Goal: Transaction & Acquisition: Purchase product/service

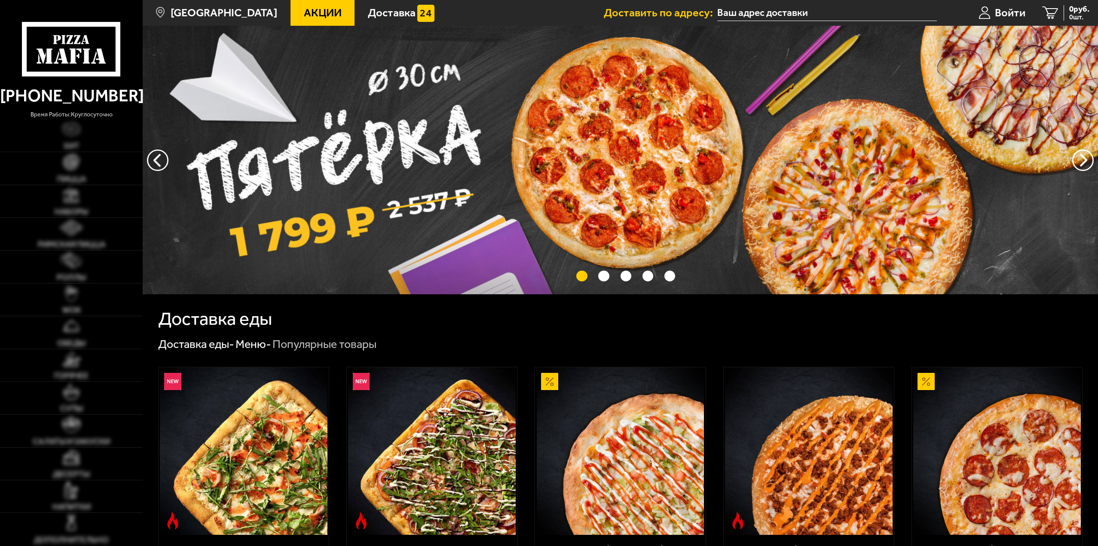
type input "[STREET_ADDRESS]"
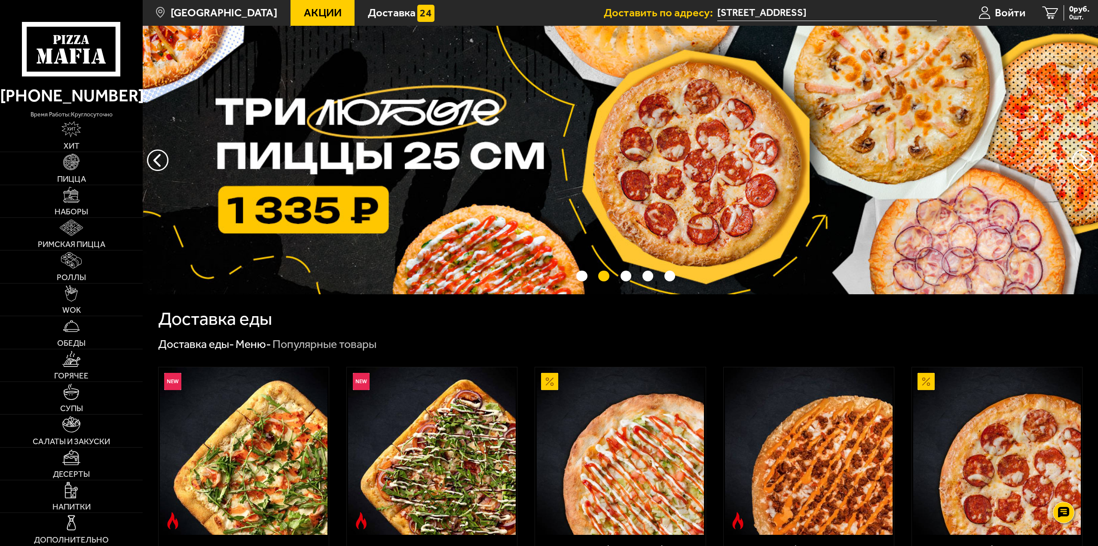
scroll to position [129, 0]
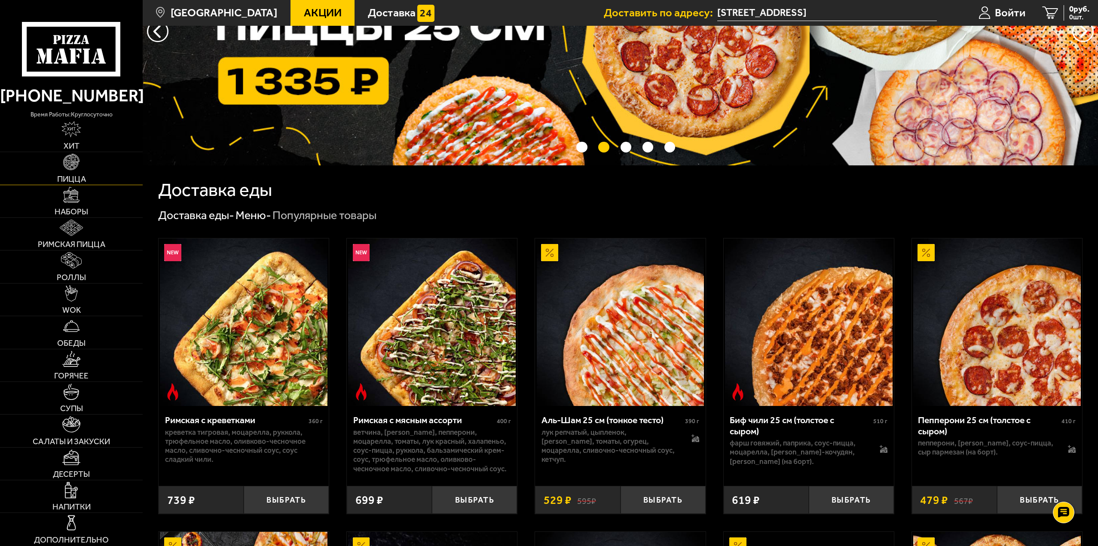
click at [81, 164] on link "Пицца" at bounding box center [71, 168] width 143 height 32
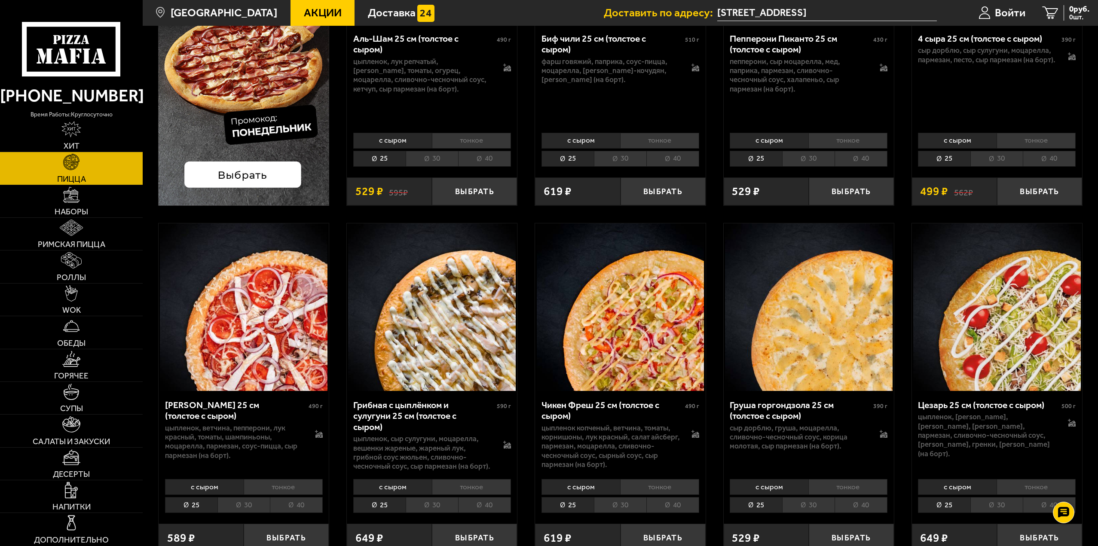
scroll to position [258, 0]
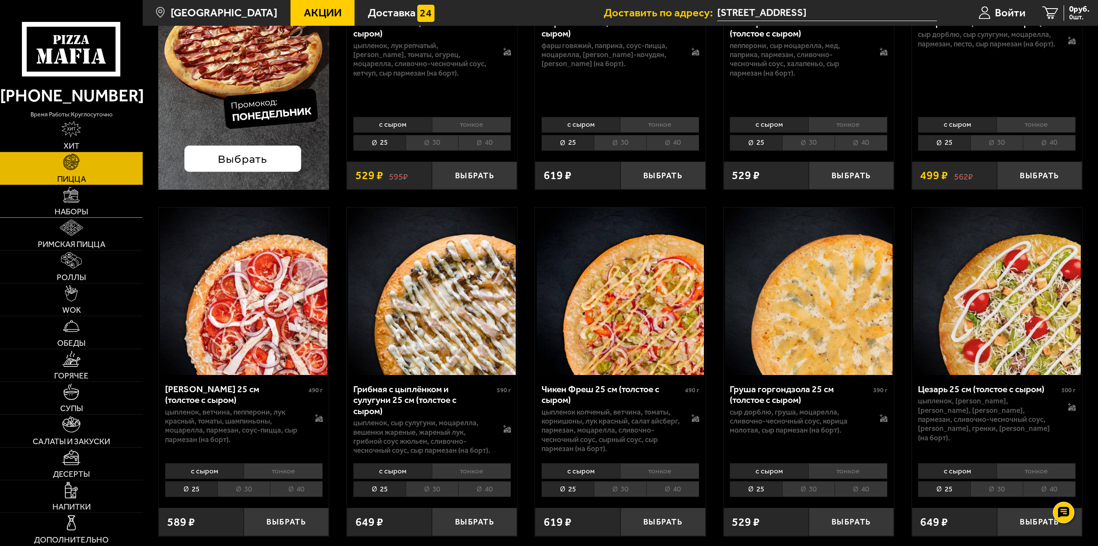
click at [96, 204] on link "Наборы" at bounding box center [71, 201] width 143 height 32
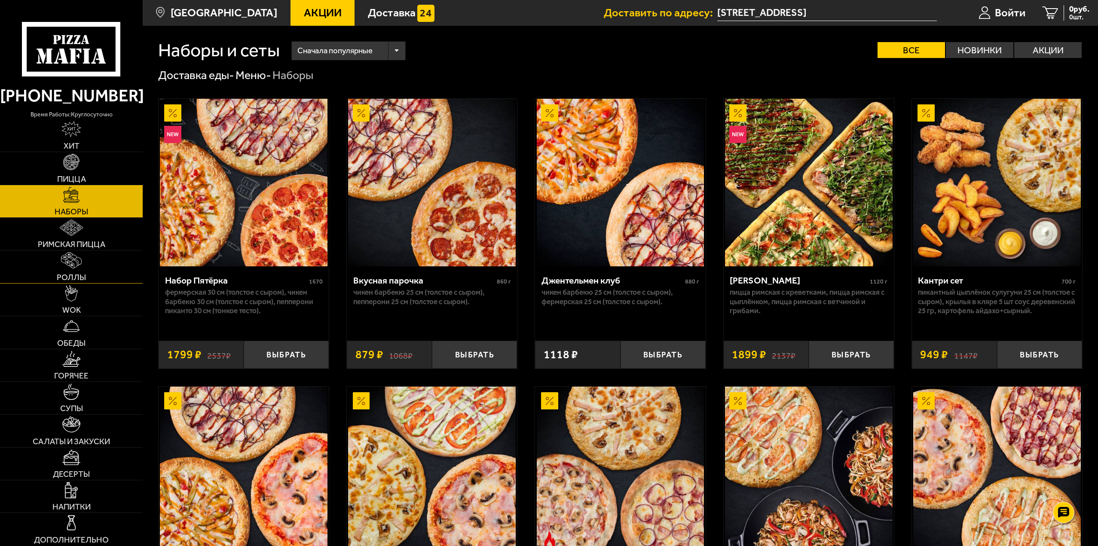
click at [88, 268] on link "Роллы" at bounding box center [71, 267] width 143 height 32
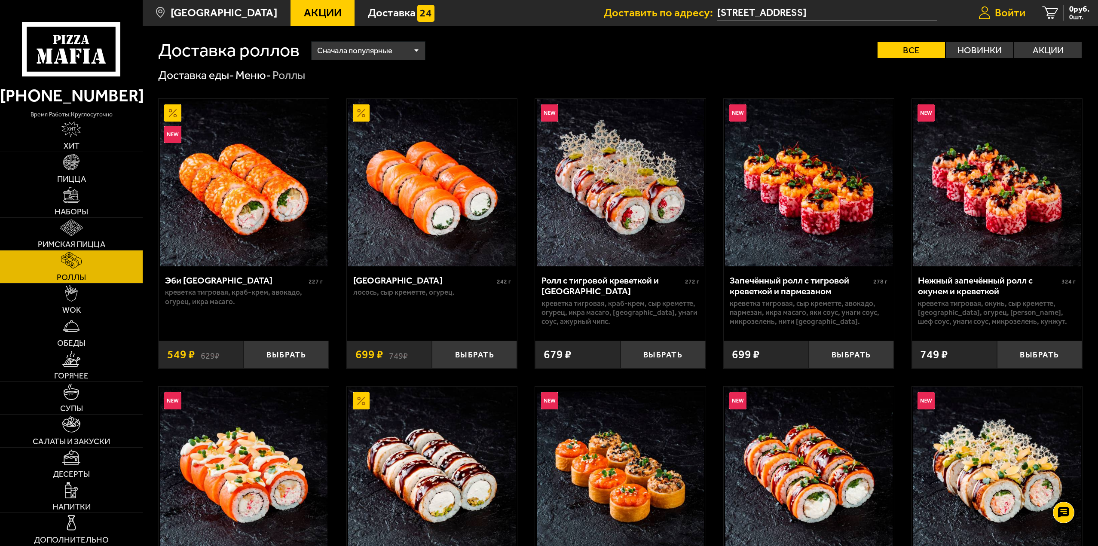
click at [999, 9] on span "Войти" at bounding box center [1010, 12] width 31 height 11
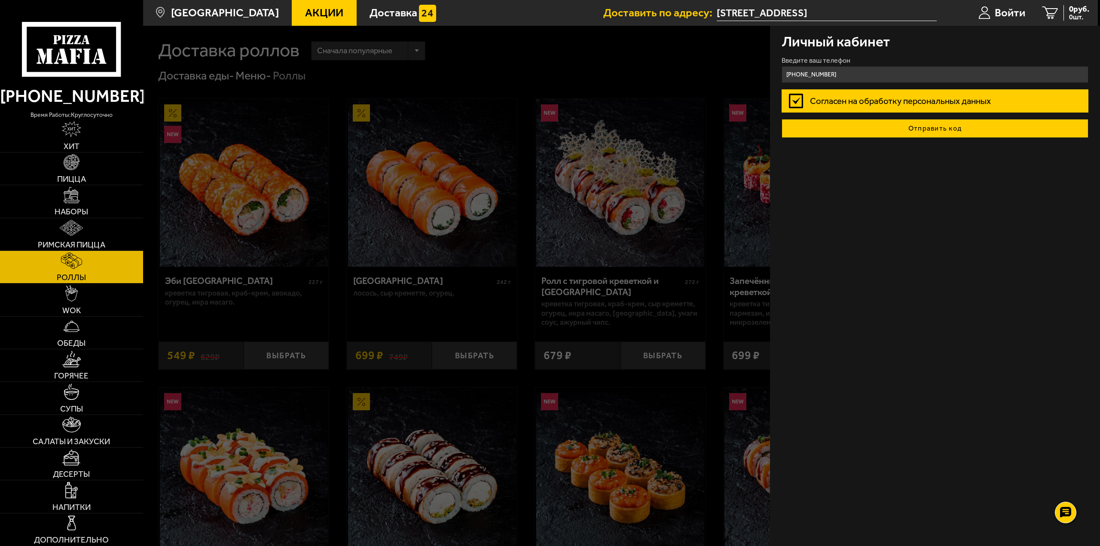
type input "[PHONE_NUMBER]"
click at [911, 127] on button "Отправить код" at bounding box center [935, 128] width 307 height 19
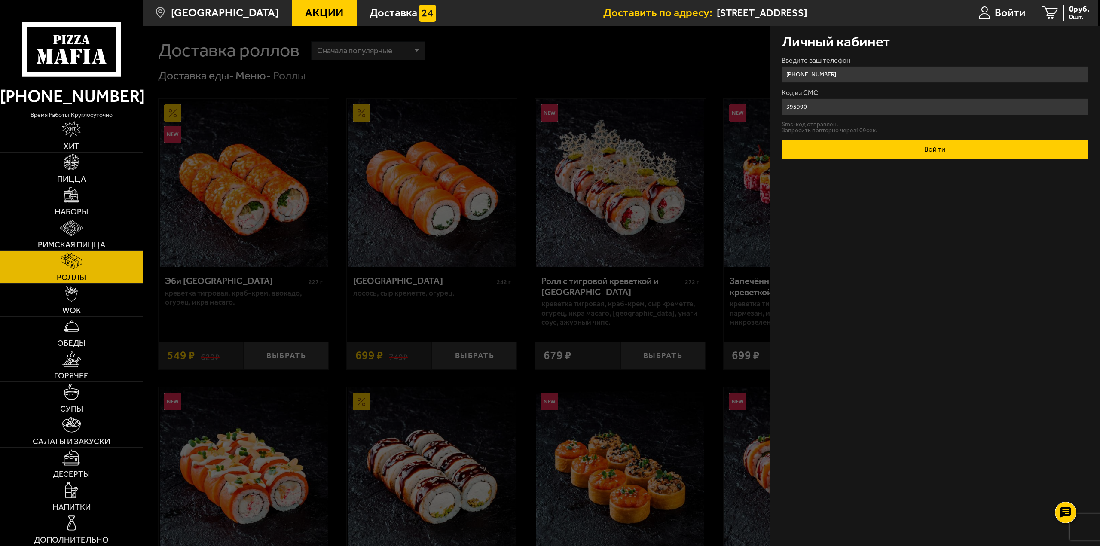
type input "395990"
click at [935, 148] on button "Войти" at bounding box center [935, 149] width 307 height 19
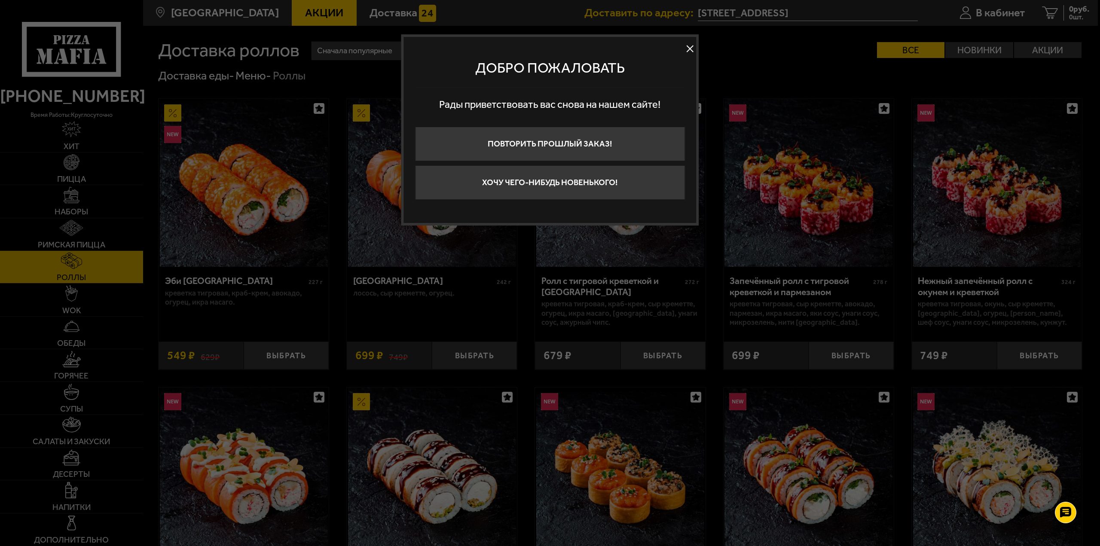
click at [686, 47] on button at bounding box center [690, 49] width 13 height 13
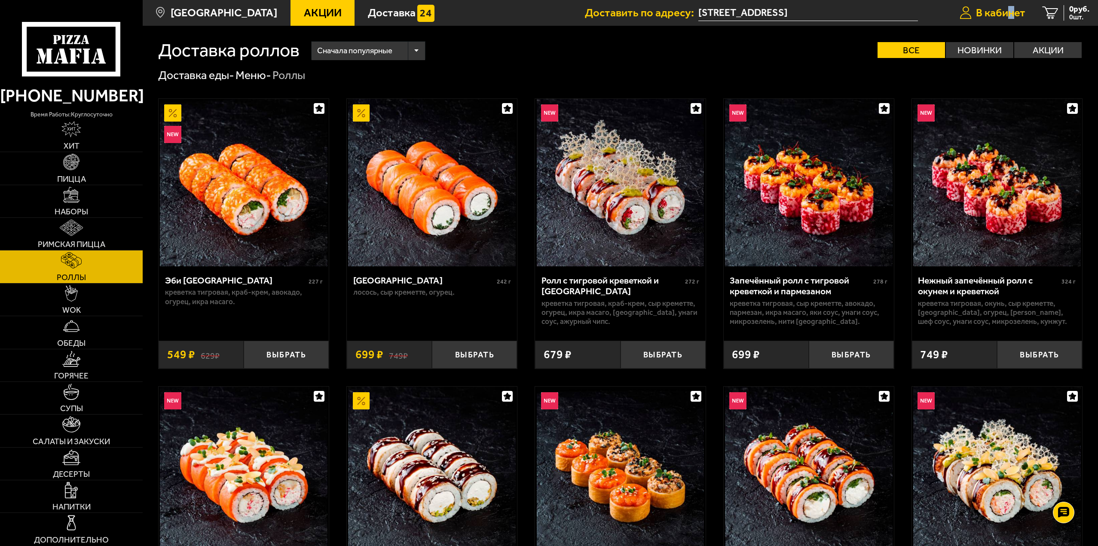
click at [1009, 12] on span "В кабинет" at bounding box center [1000, 12] width 49 height 11
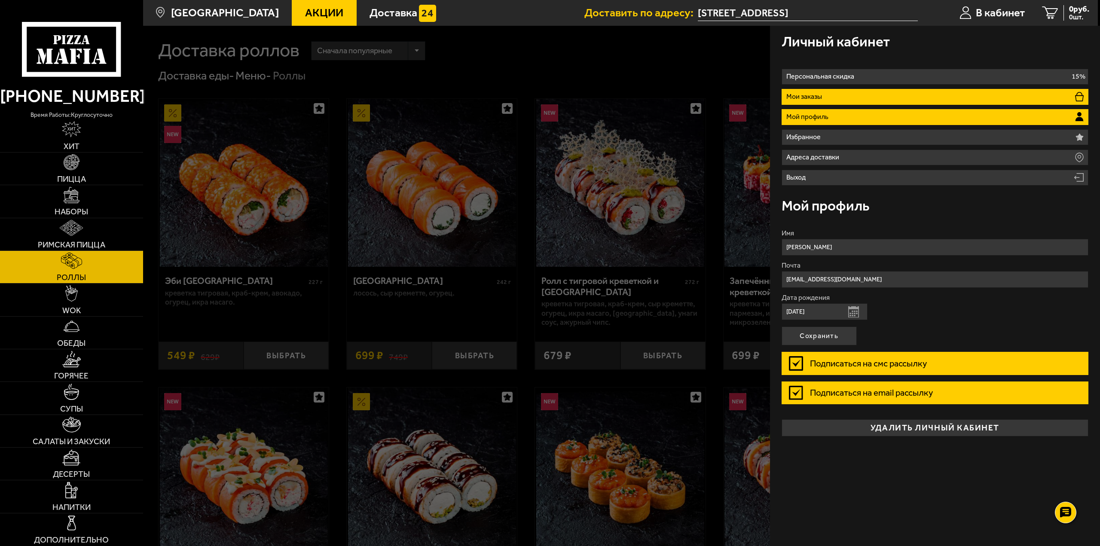
click at [850, 96] on li "Мои заказы" at bounding box center [935, 97] width 307 height 16
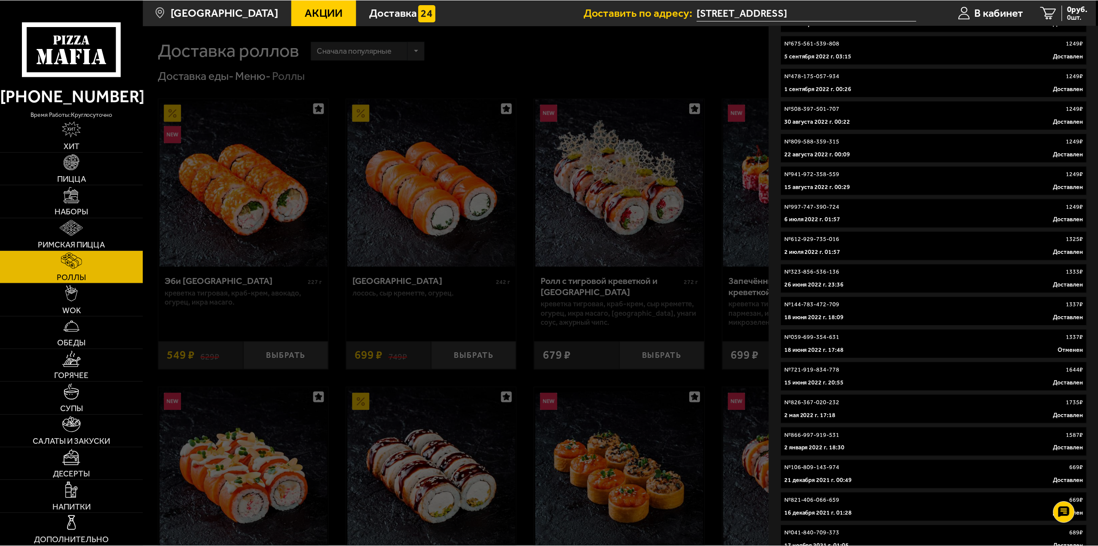
scroll to position [3010, 0]
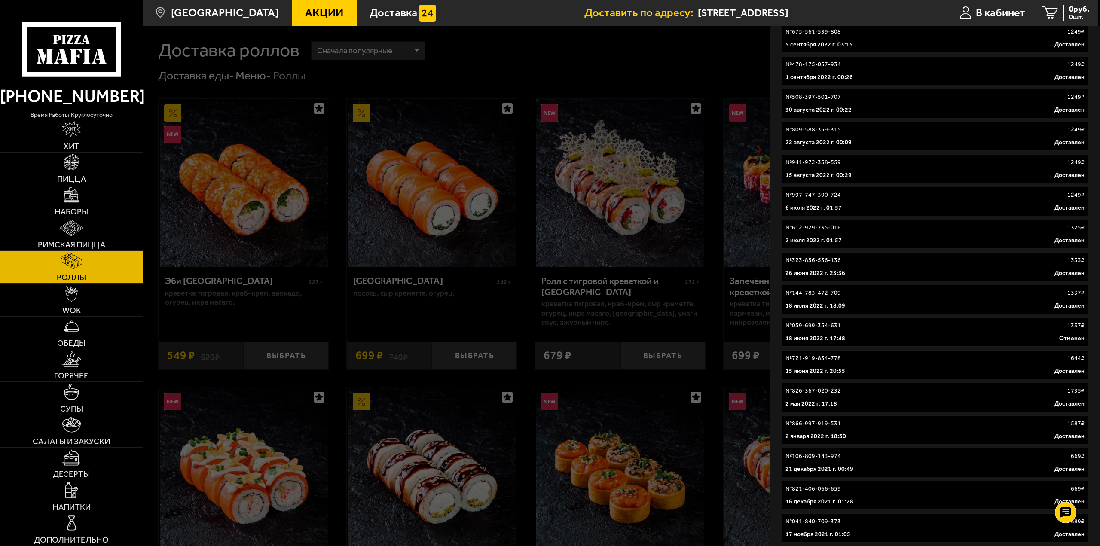
click at [914, 491] on div "№ 821-406-066-659 669 ₽" at bounding box center [936, 489] width 300 height 9
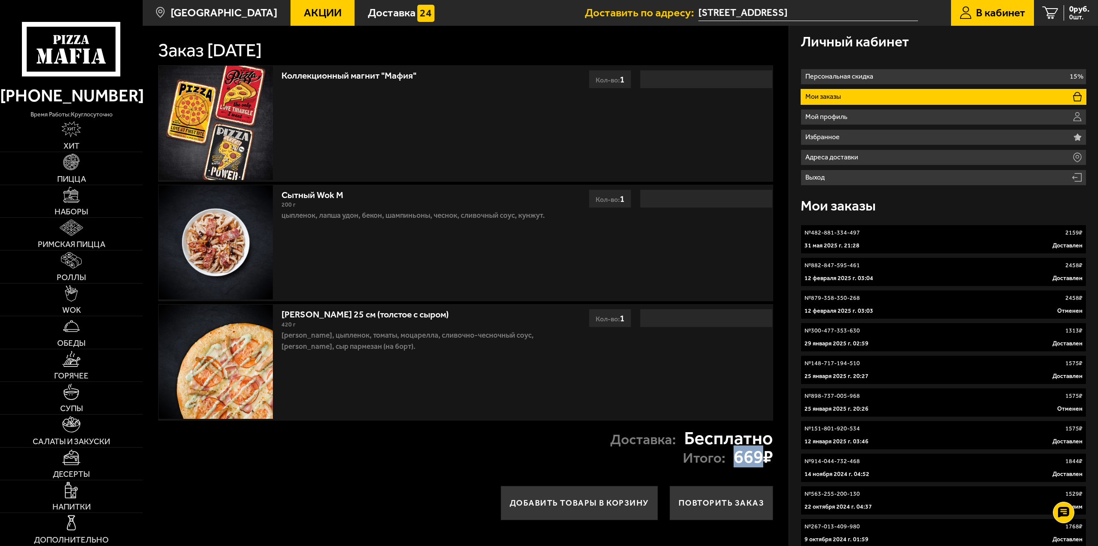
drag, startPoint x: 725, startPoint y: 457, endPoint x: 775, endPoint y: 453, distance: 50.0
click at [758, 455] on div "Итого: 669 ₽" at bounding box center [728, 457] width 91 height 18
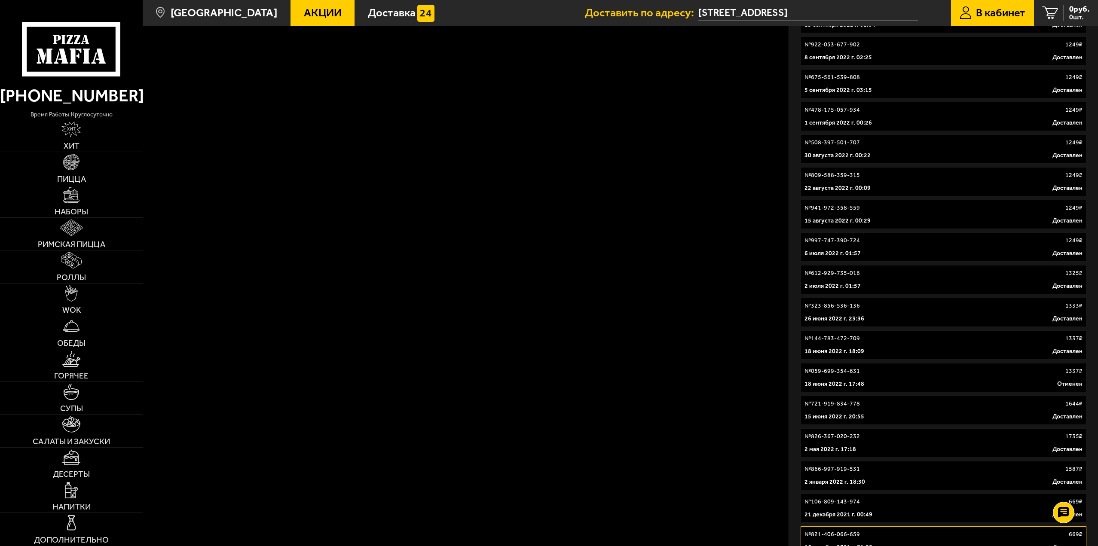
scroll to position [3065, 0]
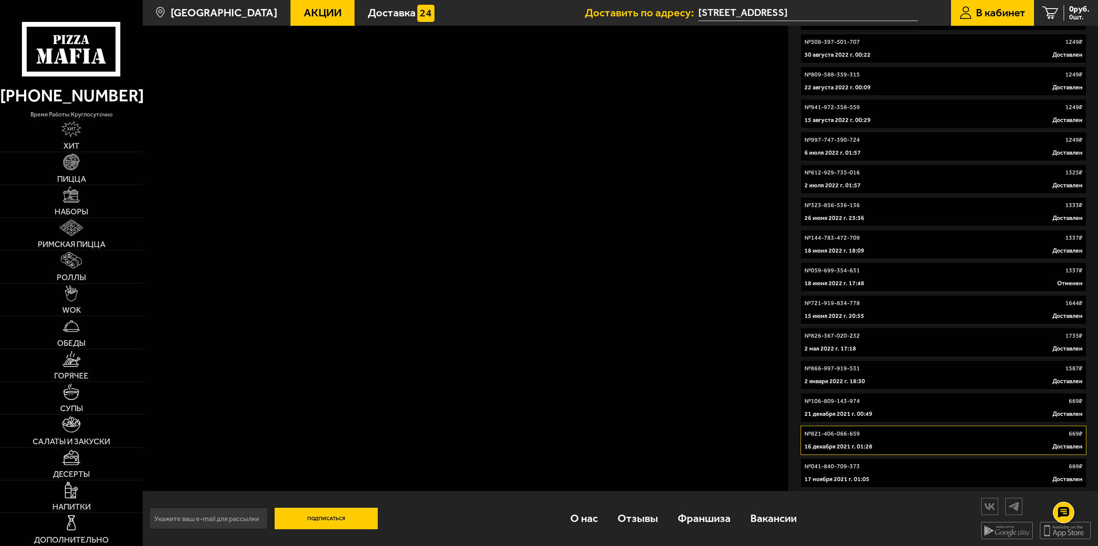
drag, startPoint x: 696, startPoint y: 413, endPoint x: 707, endPoint y: 484, distance: 71.7
click at [926, 462] on div "№ 041-840-709-373 689 ₽" at bounding box center [943, 466] width 278 height 9
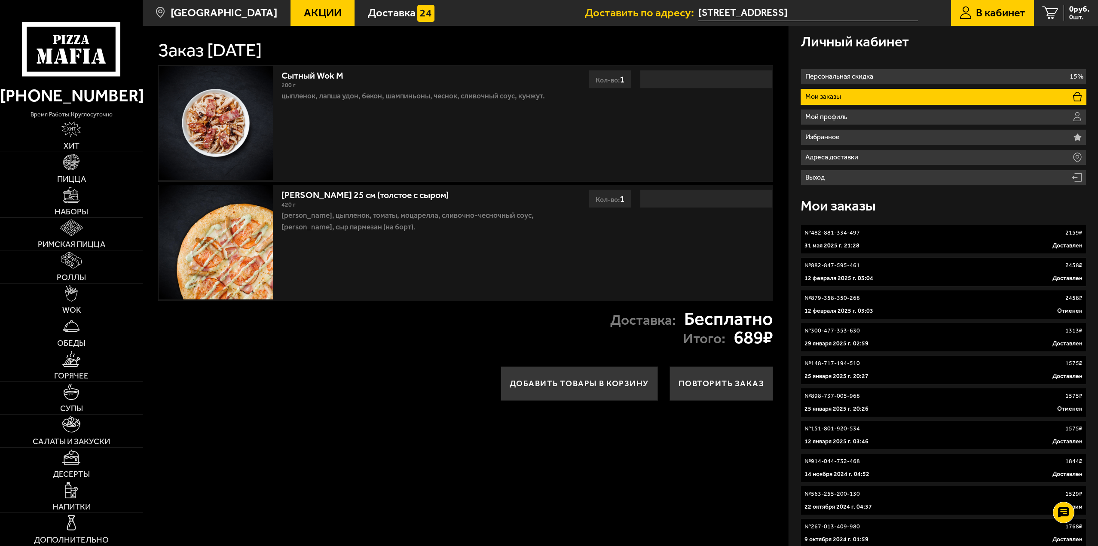
drag, startPoint x: 696, startPoint y: 466, endPoint x: 679, endPoint y: 260, distance: 206.9
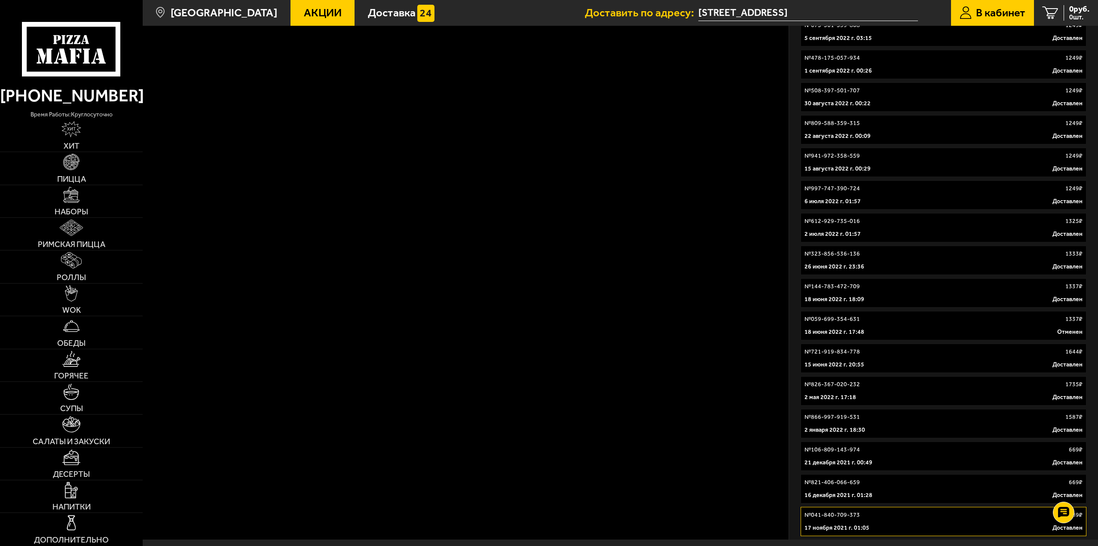
scroll to position [3065, 0]
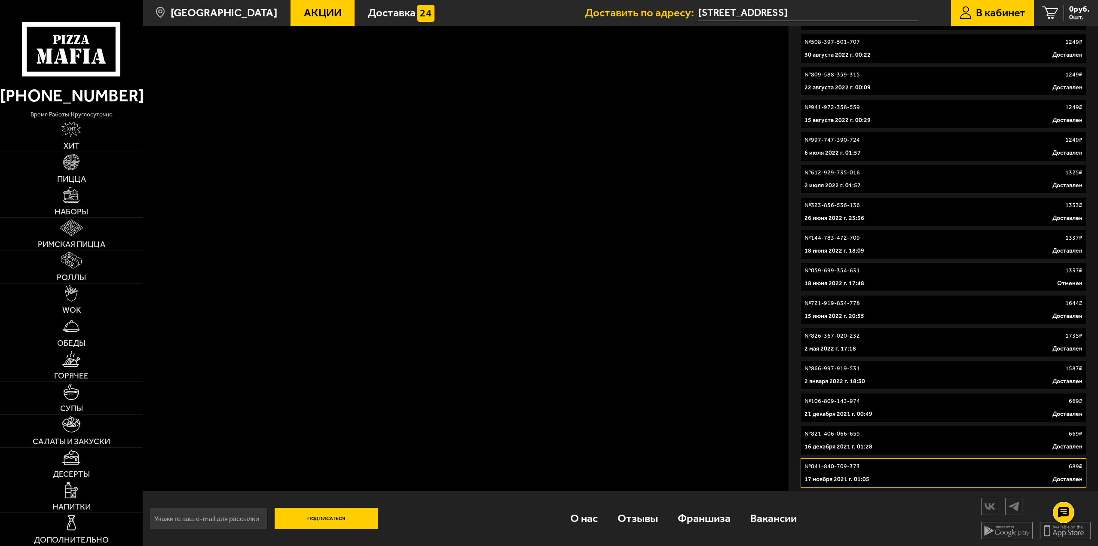
click at [970, 414] on div "[DATE] 00:49 Доставлен" at bounding box center [943, 414] width 278 height 9
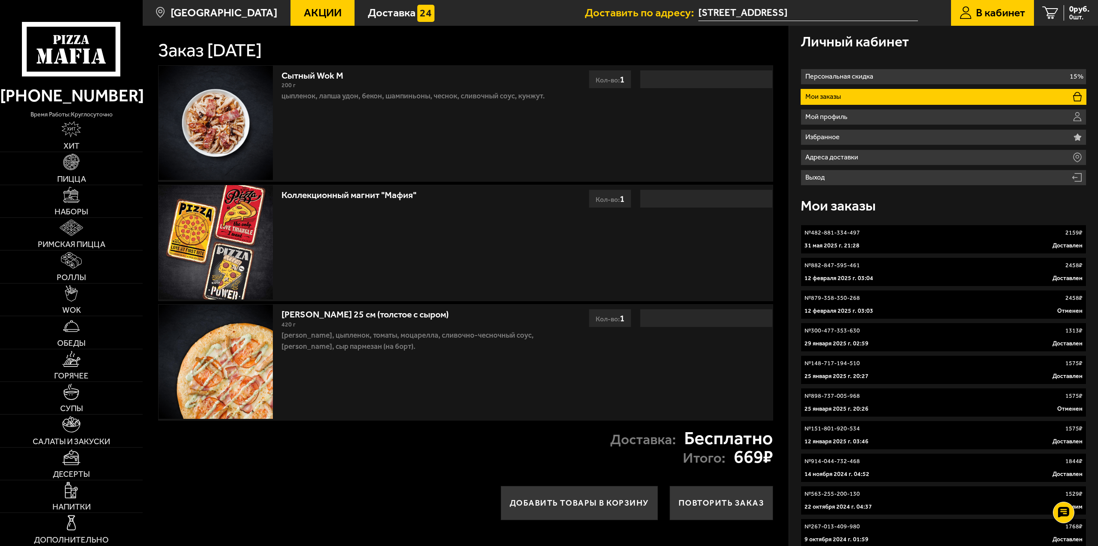
drag, startPoint x: 667, startPoint y: 393, endPoint x: 659, endPoint y: 256, distance: 137.3
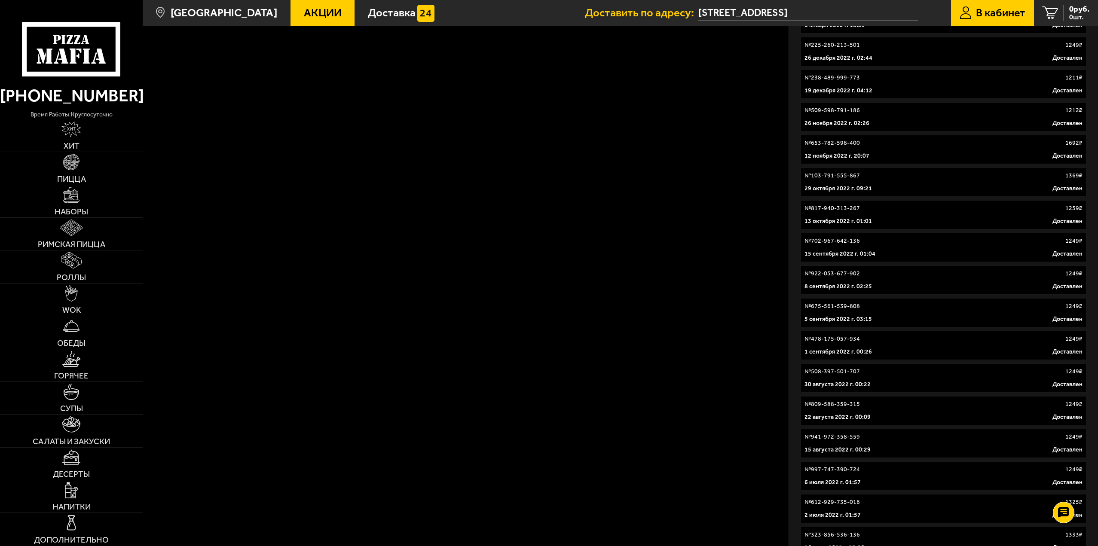
scroll to position [3065, 0]
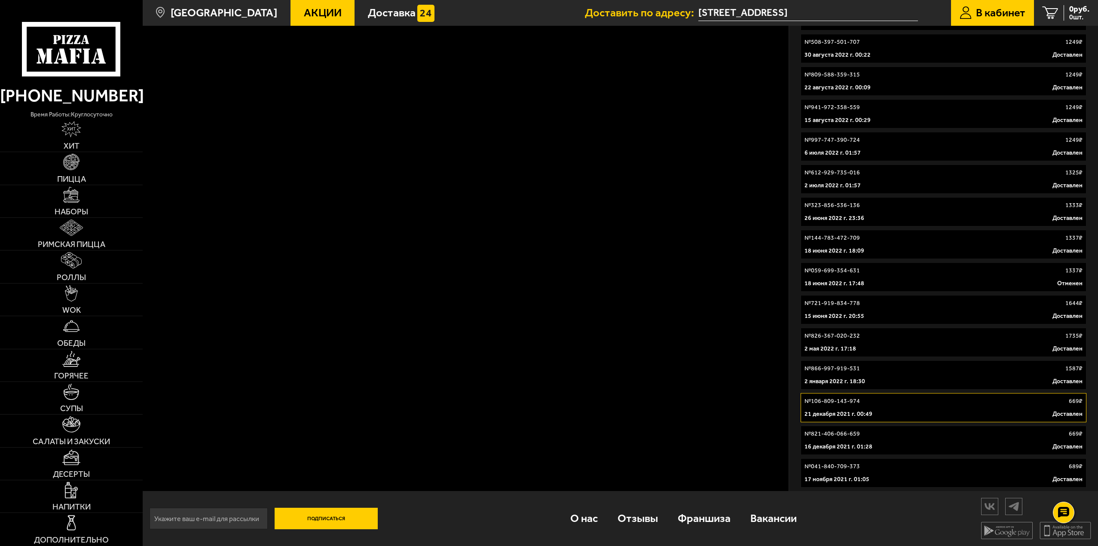
drag, startPoint x: 780, startPoint y: 264, endPoint x: 783, endPoint y: 352, distance: 88.1
click at [921, 374] on link "№ 866-997-919-531 1587 ₽ [DATE] 18:30 Доставлен" at bounding box center [944, 375] width 286 height 29
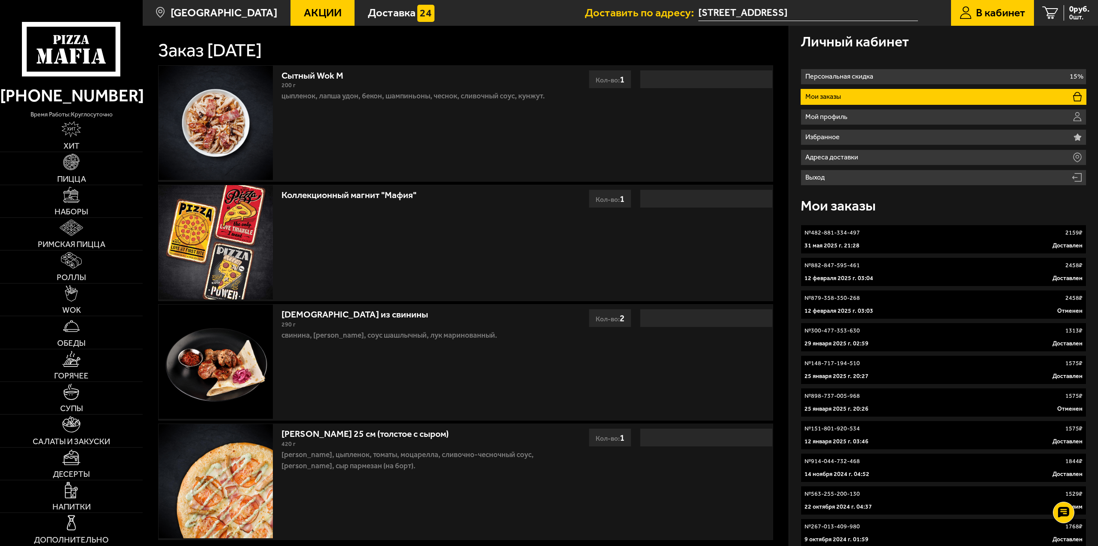
drag, startPoint x: 643, startPoint y: 426, endPoint x: 669, endPoint y: 202, distance: 226.2
click at [78, 168] on img at bounding box center [71, 162] width 16 height 16
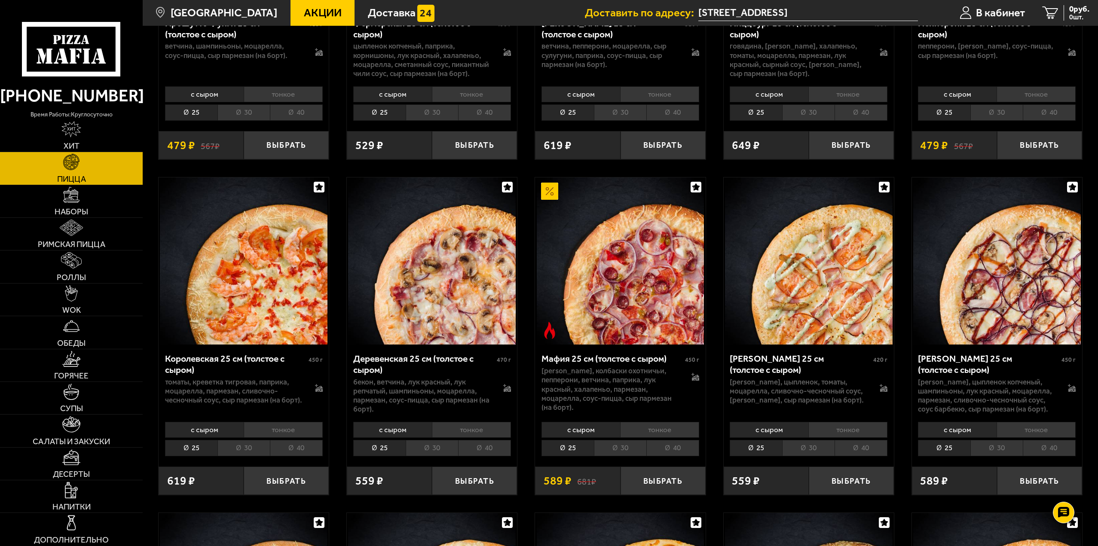
scroll to position [988, 0]
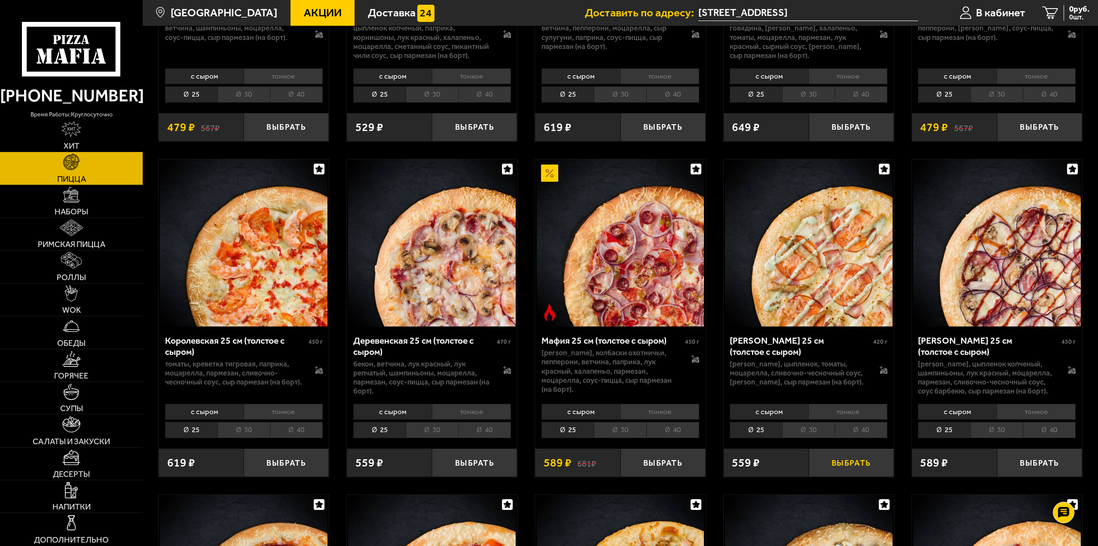
click at [854, 466] on button "Выбрать" at bounding box center [851, 463] width 85 height 28
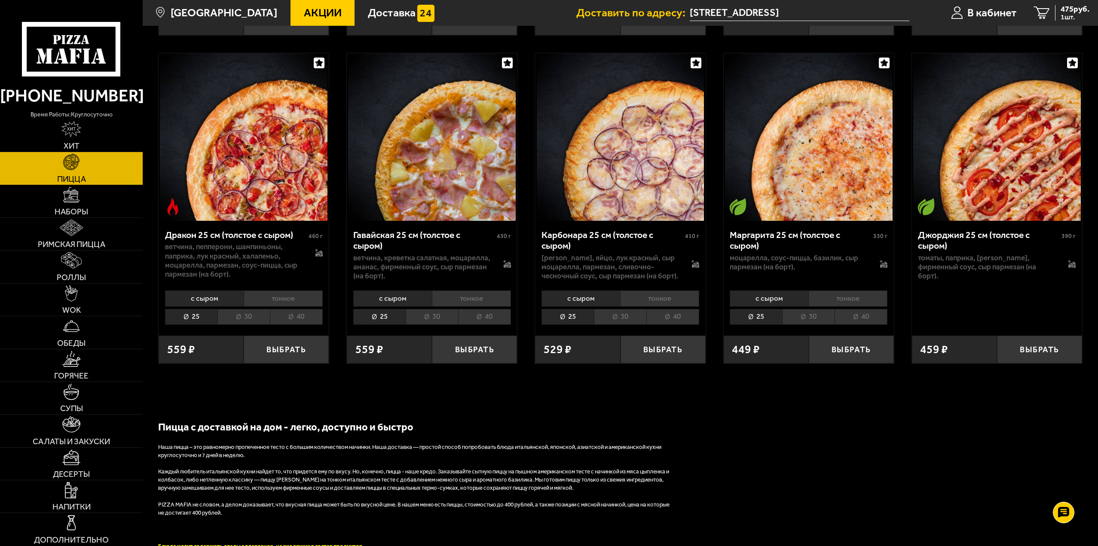
scroll to position [1805, 0]
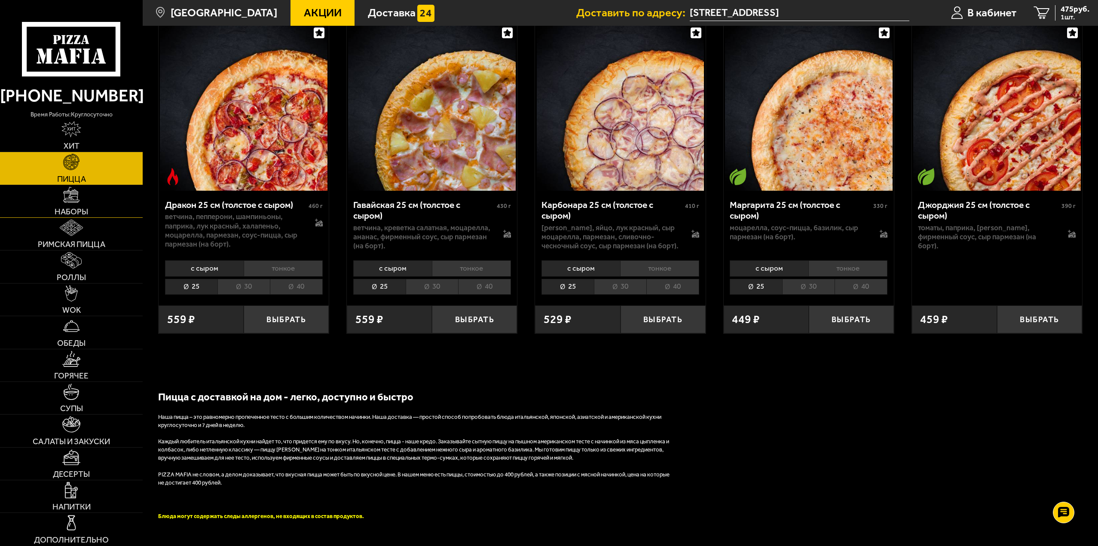
click at [68, 205] on link "Наборы" at bounding box center [71, 201] width 143 height 32
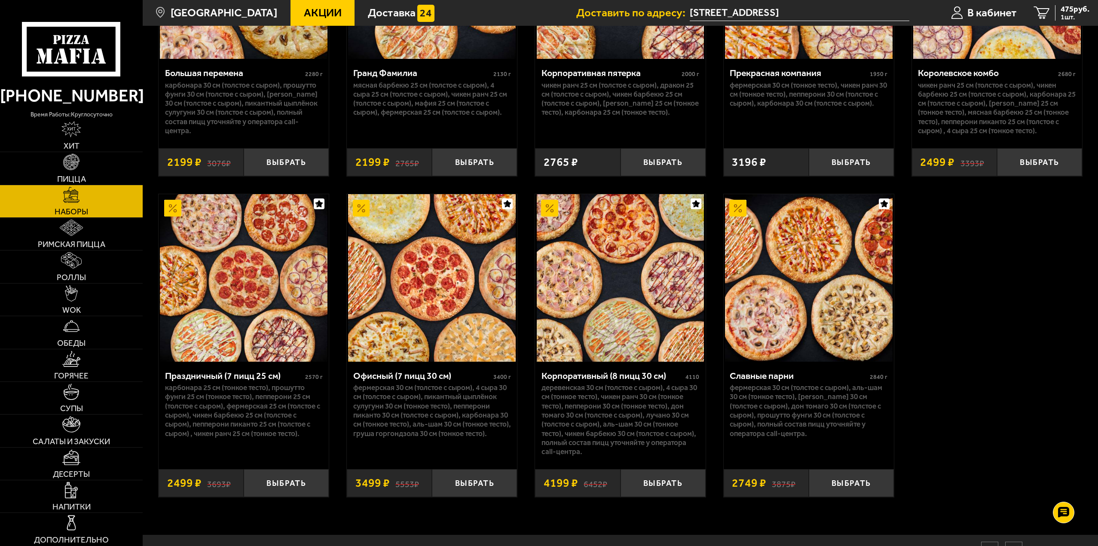
scroll to position [1701, 0]
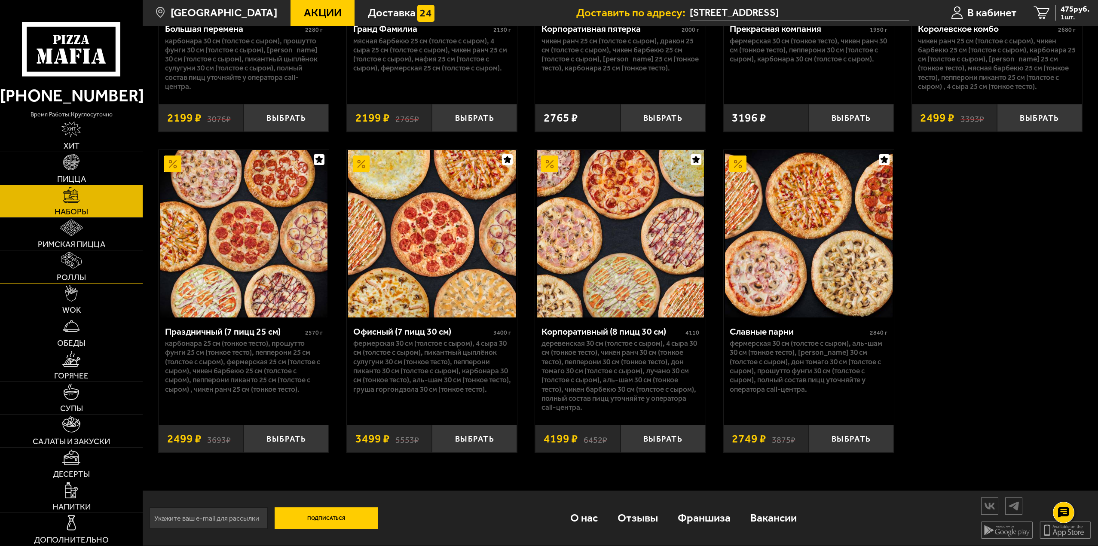
click at [86, 265] on link "Роллы" at bounding box center [71, 267] width 143 height 32
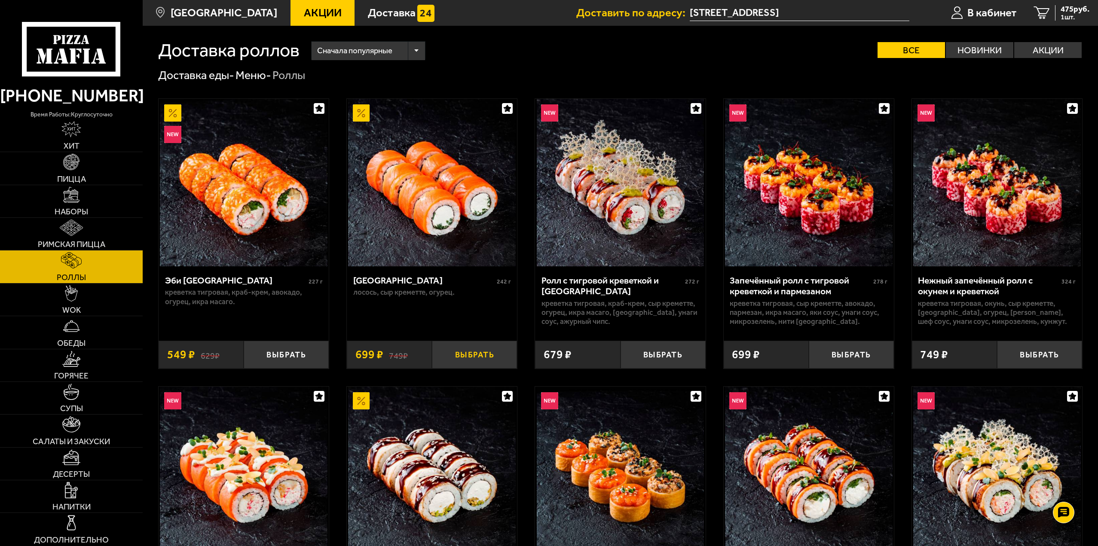
drag, startPoint x: 477, startPoint y: 359, endPoint x: 492, endPoint y: 358, distance: 14.6
click at [482, 358] on button "Выбрать" at bounding box center [474, 355] width 85 height 28
click at [655, 356] on button "Выбрать" at bounding box center [663, 355] width 85 height 28
click at [1073, 12] on span "1751 руб." at bounding box center [1072, 9] width 33 height 8
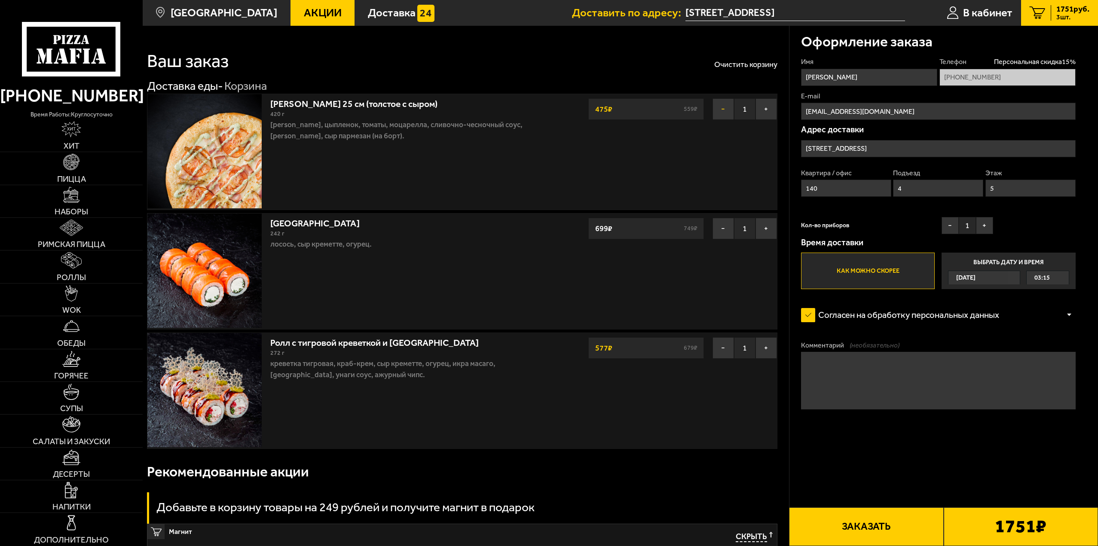
click at [728, 106] on button "−" at bounding box center [722, 108] width 21 height 21
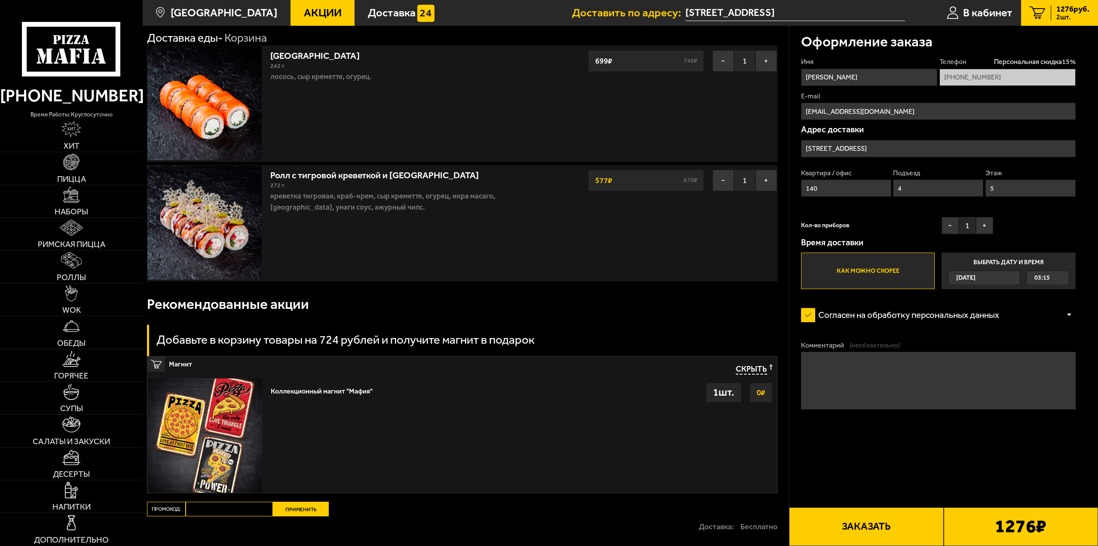
scroll to position [156, 0]
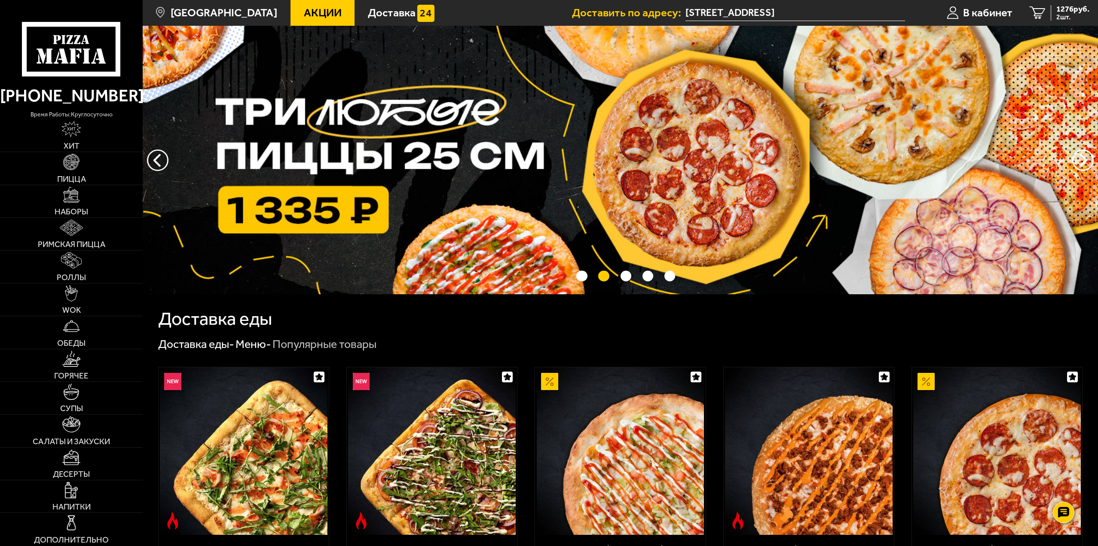
click at [320, 16] on span "Акции" at bounding box center [323, 12] width 38 height 11
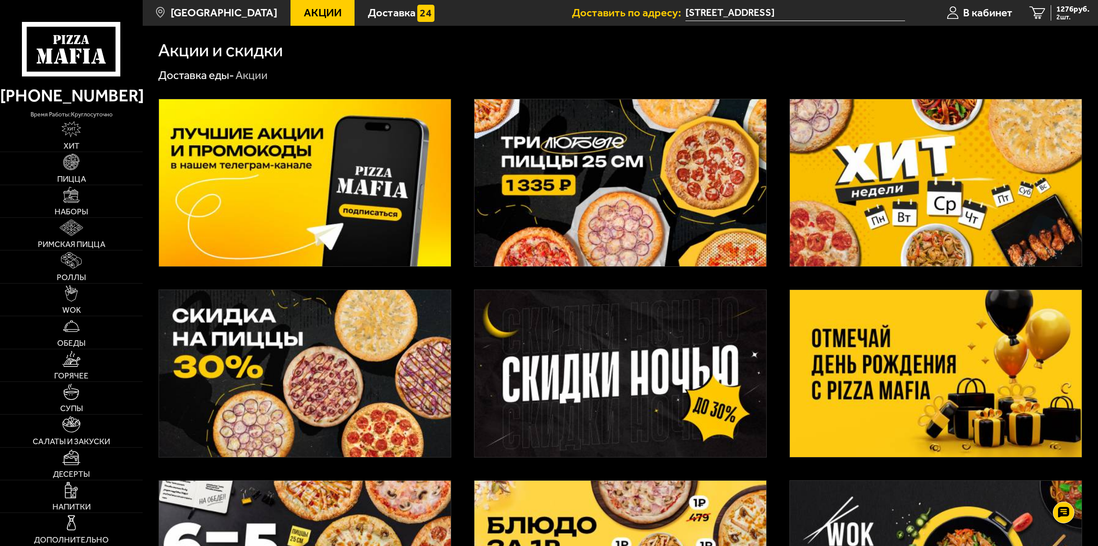
click at [356, 154] on img at bounding box center [305, 182] width 292 height 167
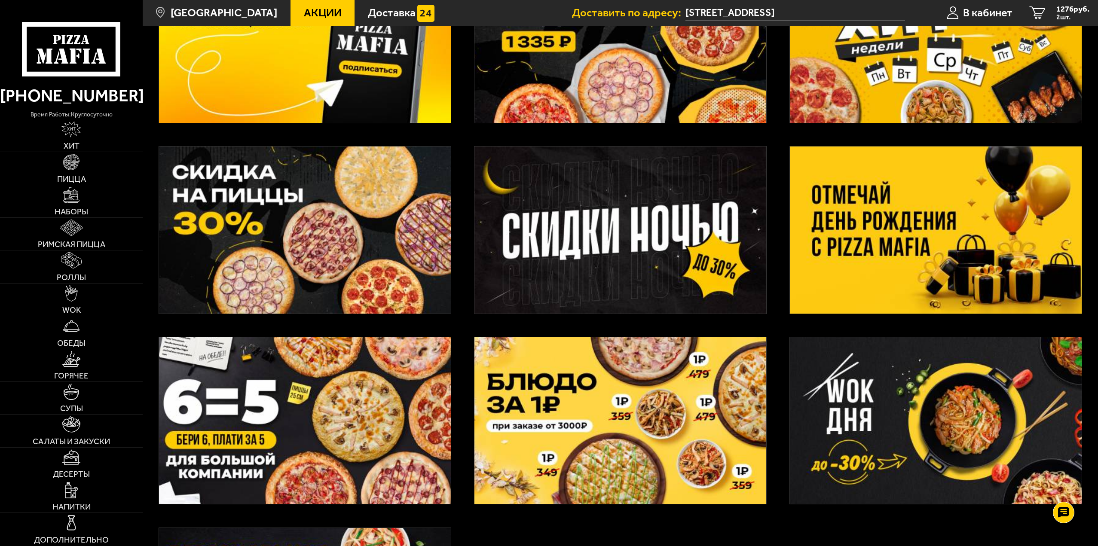
scroll to position [215, 0]
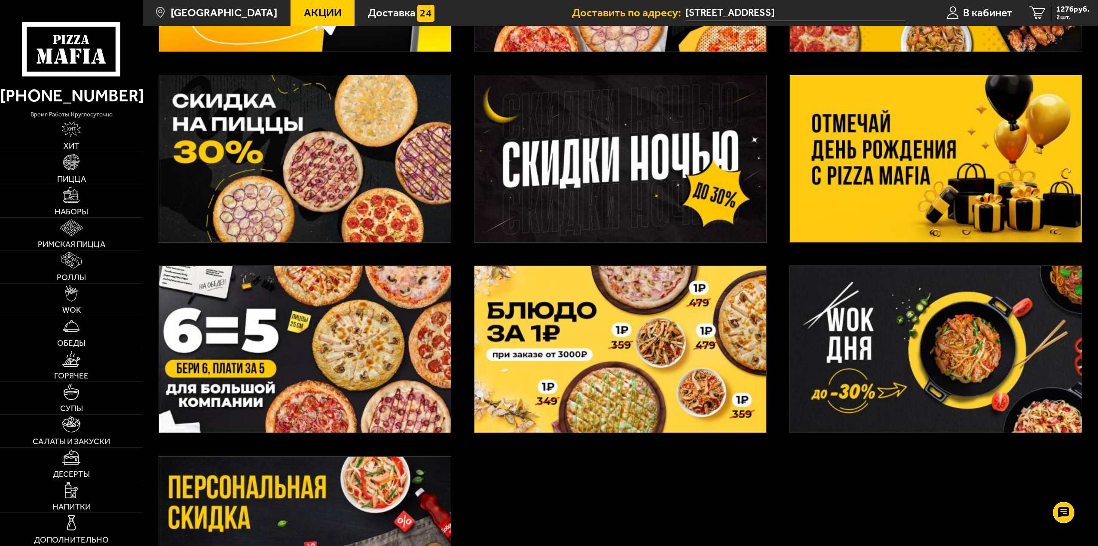
click at [890, 344] on img at bounding box center [936, 349] width 292 height 167
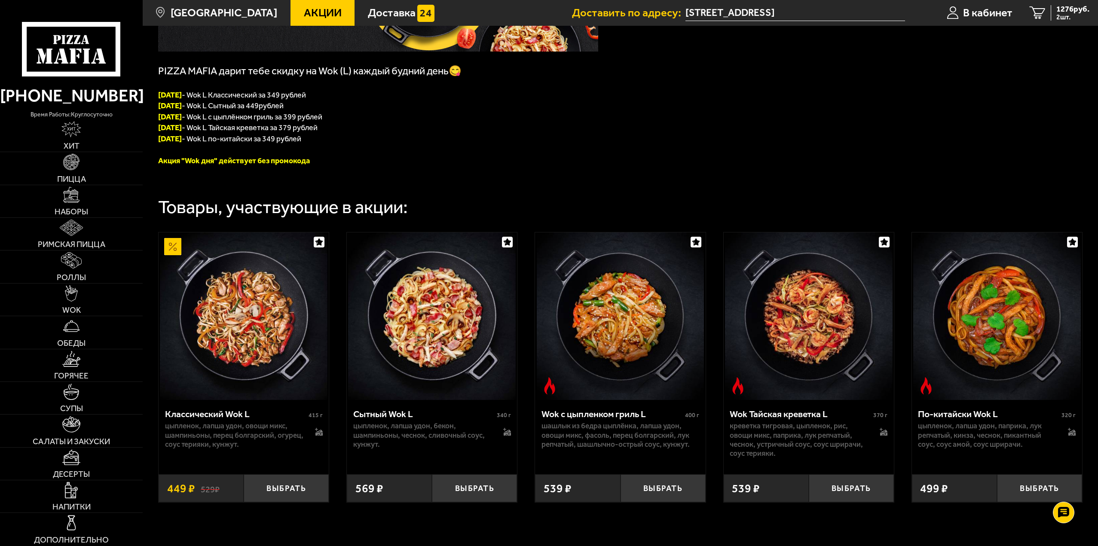
scroll to position [43, 0]
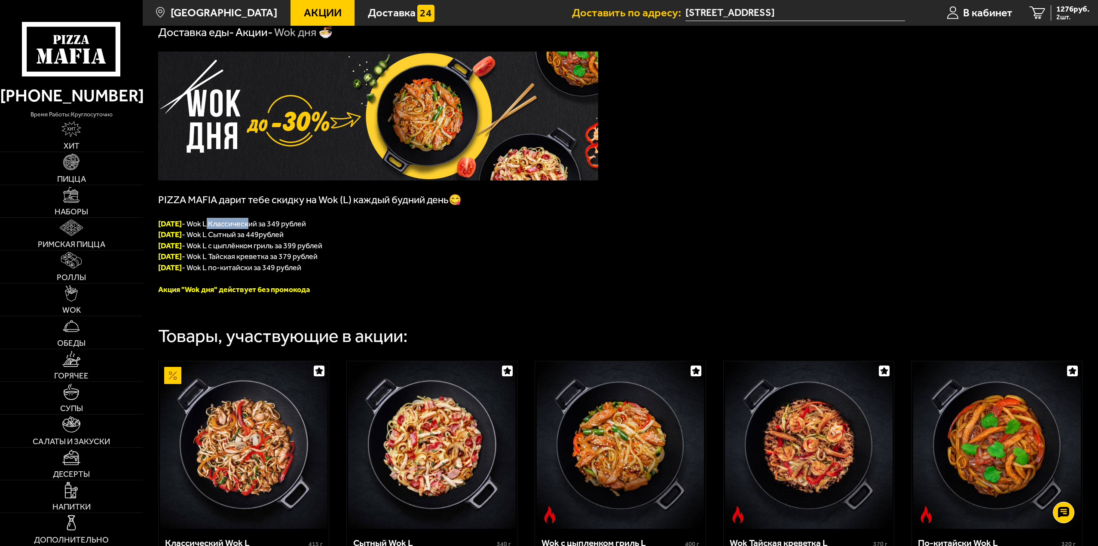
drag, startPoint x: 241, startPoint y: 224, endPoint x: 281, endPoint y: 226, distance: 40.4
click at [287, 223] on span "ПОНЕДЕЛЬНИК - Wok L Классический за 349 рублей" at bounding box center [232, 223] width 148 height 9
drag, startPoint x: 236, startPoint y: 237, endPoint x: 263, endPoint y: 238, distance: 26.3
click at [259, 238] on span "ВТОРНИК - Wok L Сытный за 449" at bounding box center [208, 234] width 101 height 9
click at [235, 249] on span "СРЕДА - Wok L с цыплёнком гриль за 399 рублей" at bounding box center [240, 245] width 164 height 9
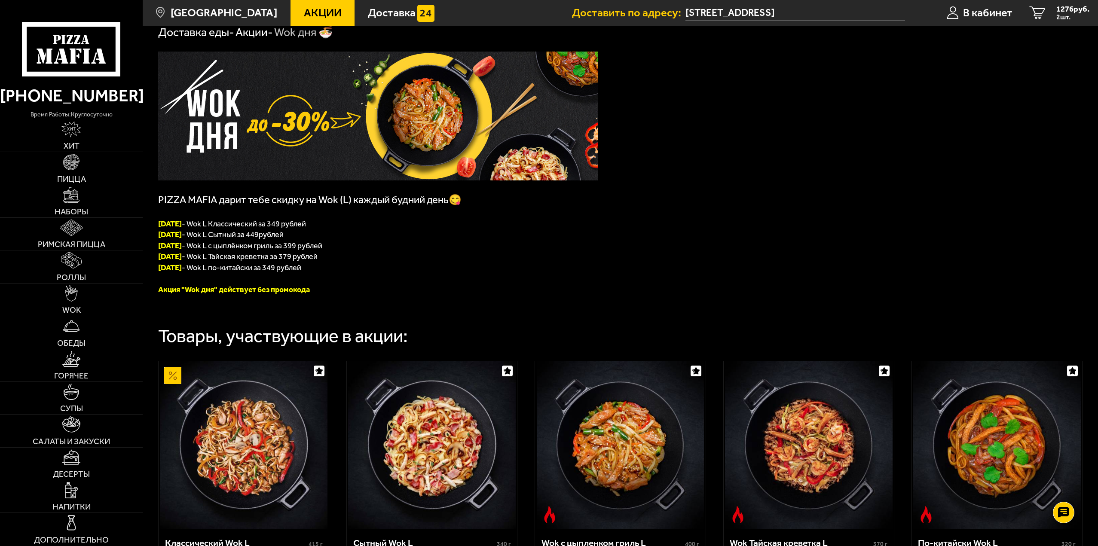
scroll to position [215, 0]
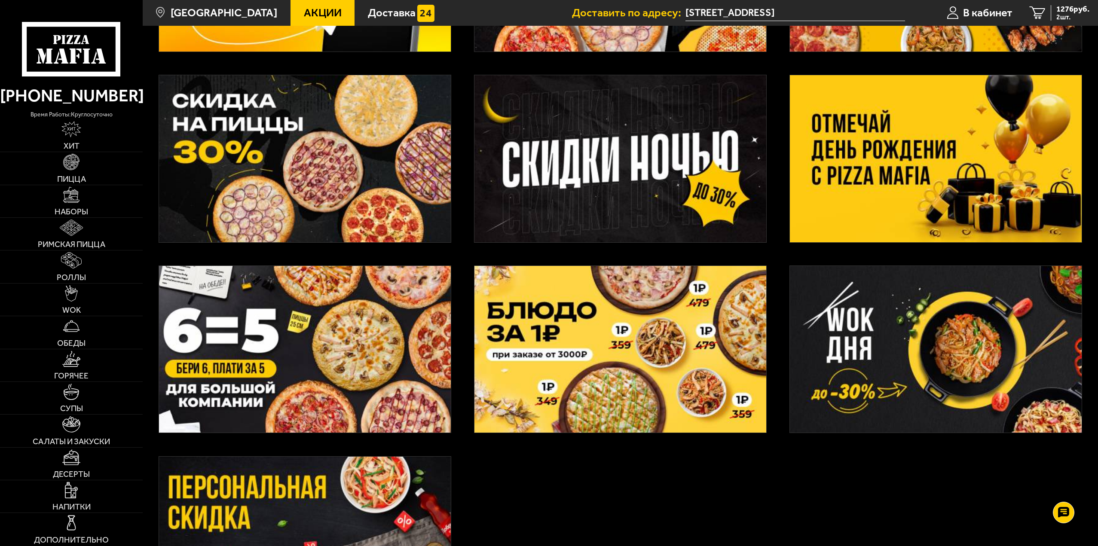
click at [692, 324] on img at bounding box center [620, 349] width 292 height 167
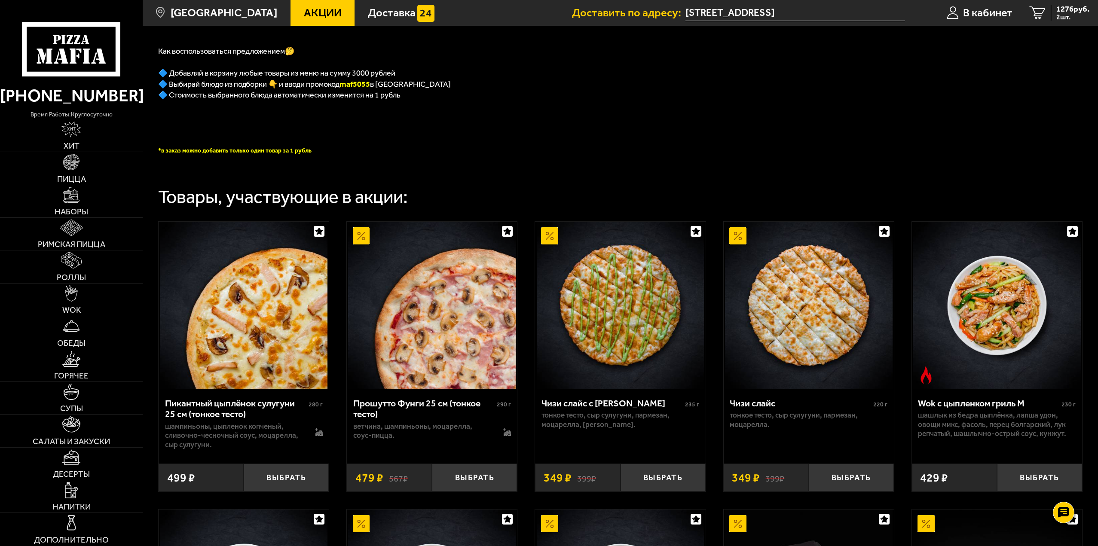
scroll to position [215, 0]
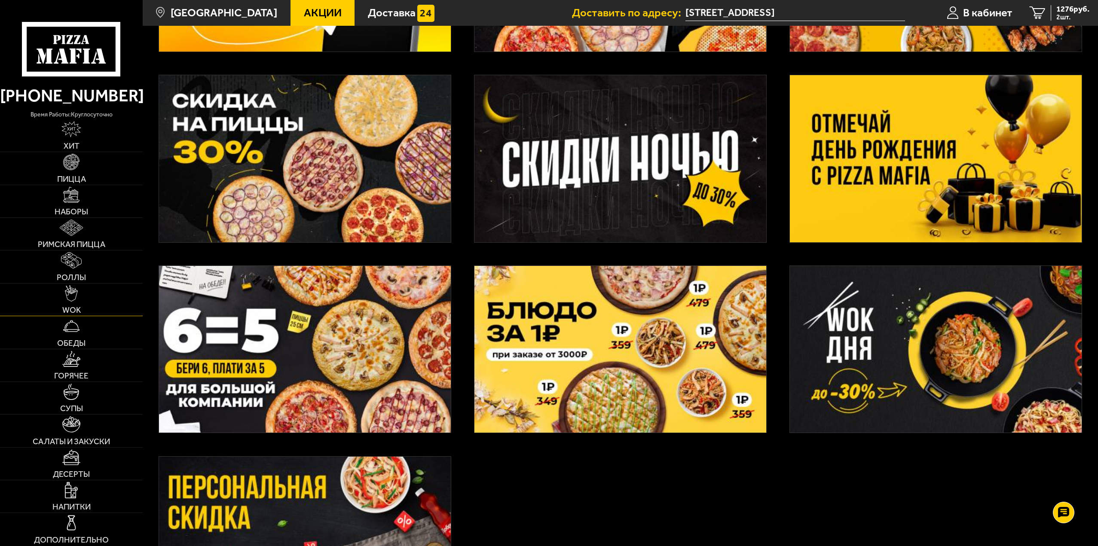
click at [82, 304] on link "WOK" at bounding box center [71, 300] width 143 height 32
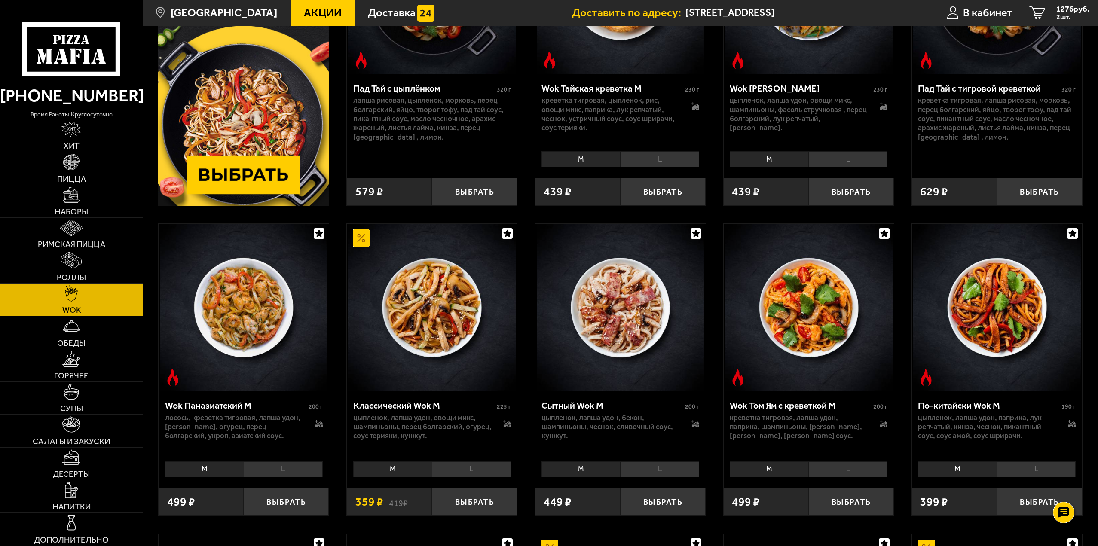
scroll to position [301, 0]
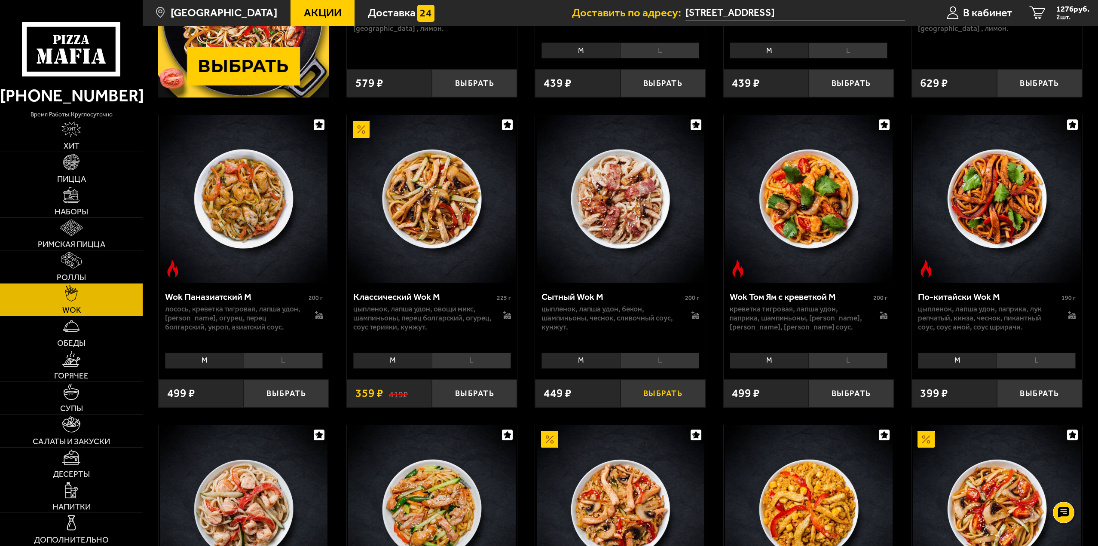
click at [683, 396] on button "Выбрать" at bounding box center [663, 393] width 85 height 28
click at [1060, 14] on span "3 шт." at bounding box center [1072, 17] width 33 height 7
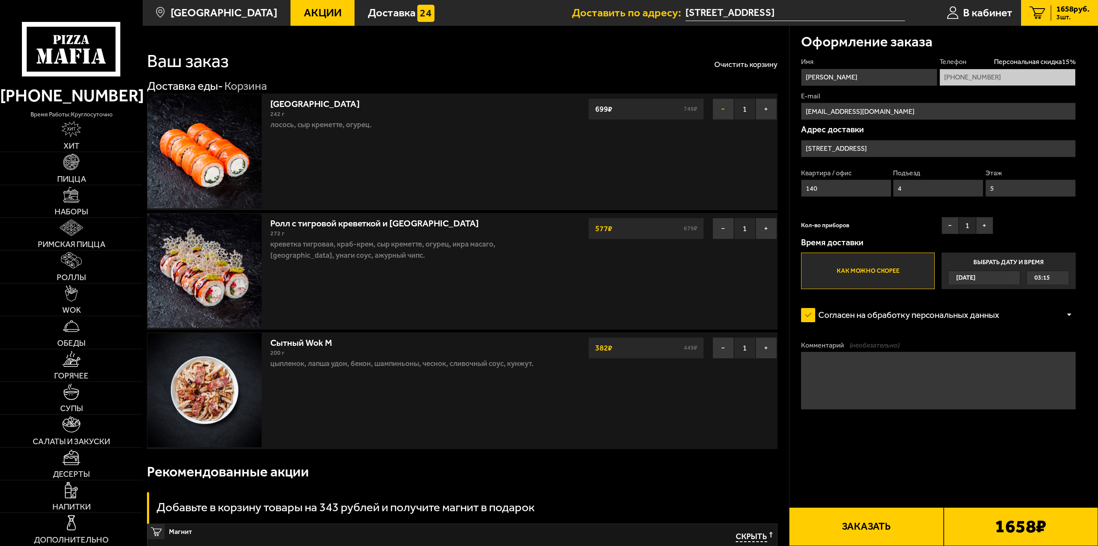
click at [725, 109] on button "−" at bounding box center [722, 108] width 21 height 21
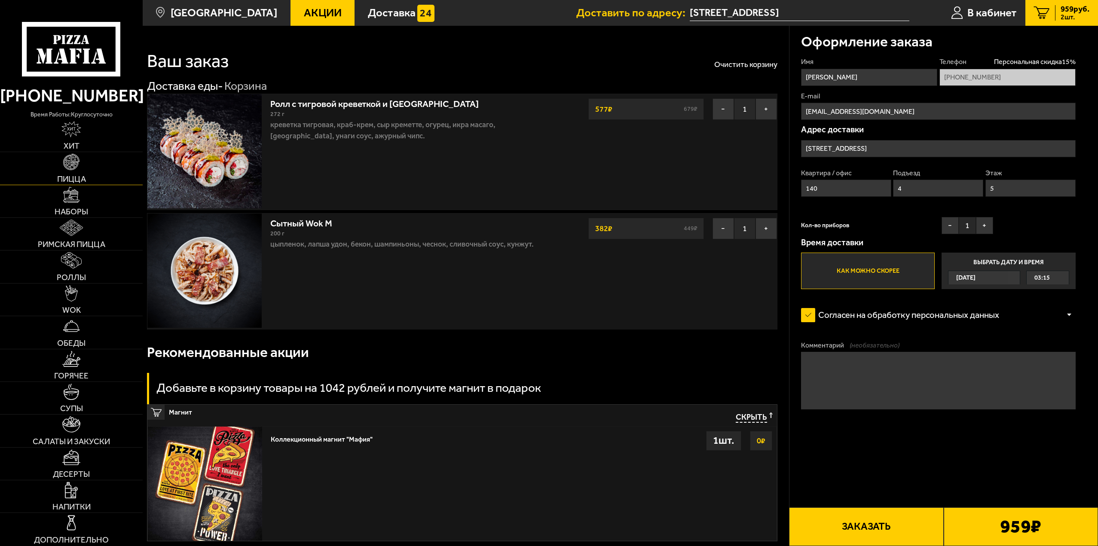
click at [74, 165] on img at bounding box center [71, 162] width 16 height 16
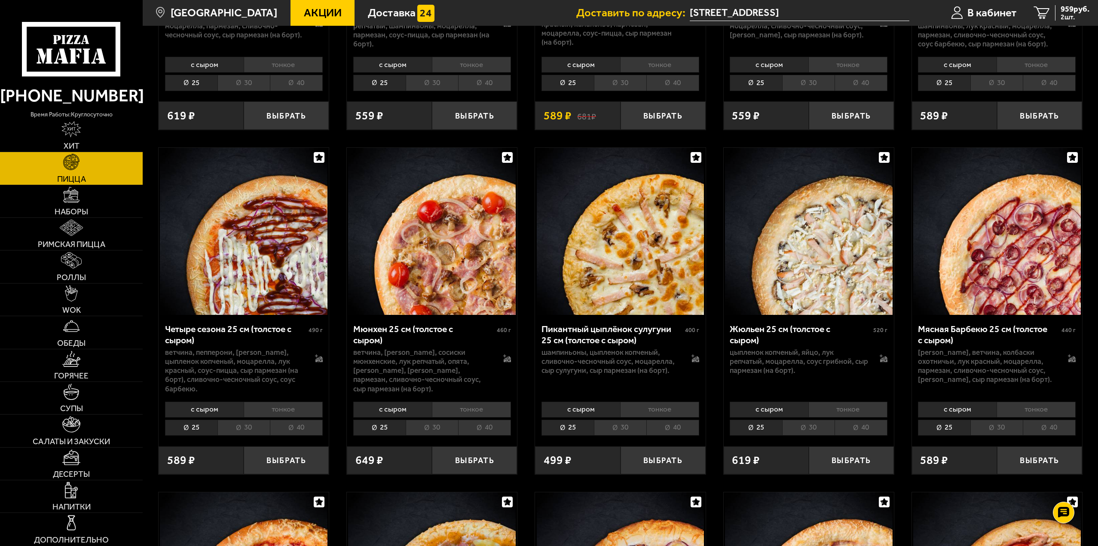
scroll to position [1332, 0]
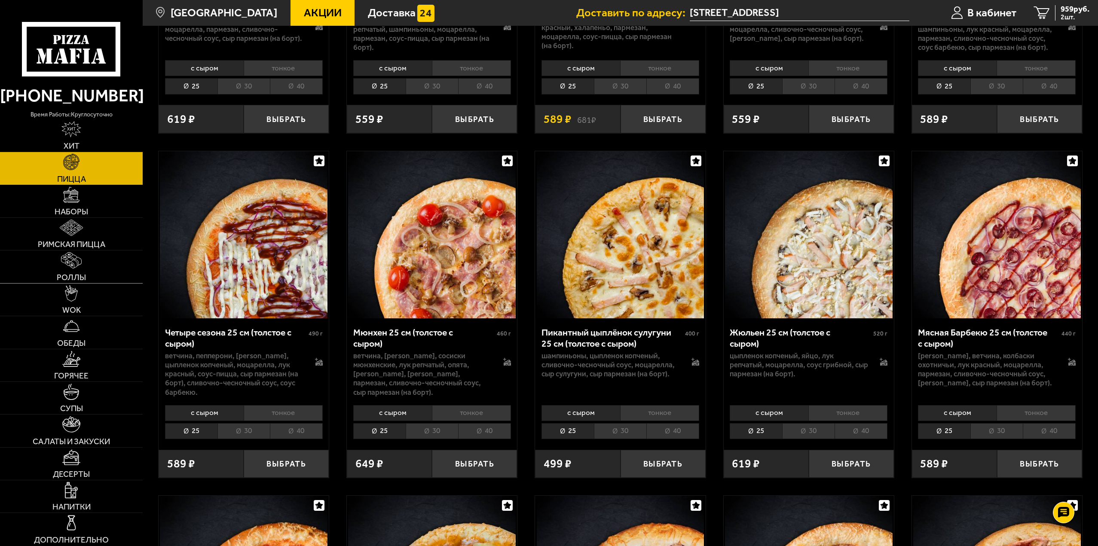
click at [90, 269] on link "Роллы" at bounding box center [71, 267] width 143 height 32
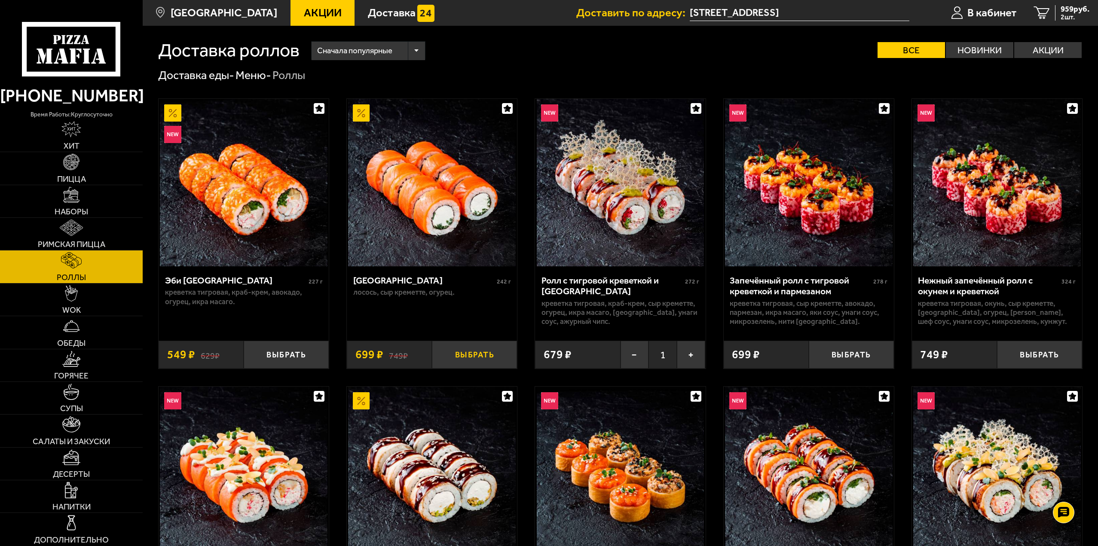
click at [475, 353] on button "Выбрать" at bounding box center [474, 355] width 85 height 28
click at [1076, 13] on span "1658 руб." at bounding box center [1072, 9] width 33 height 8
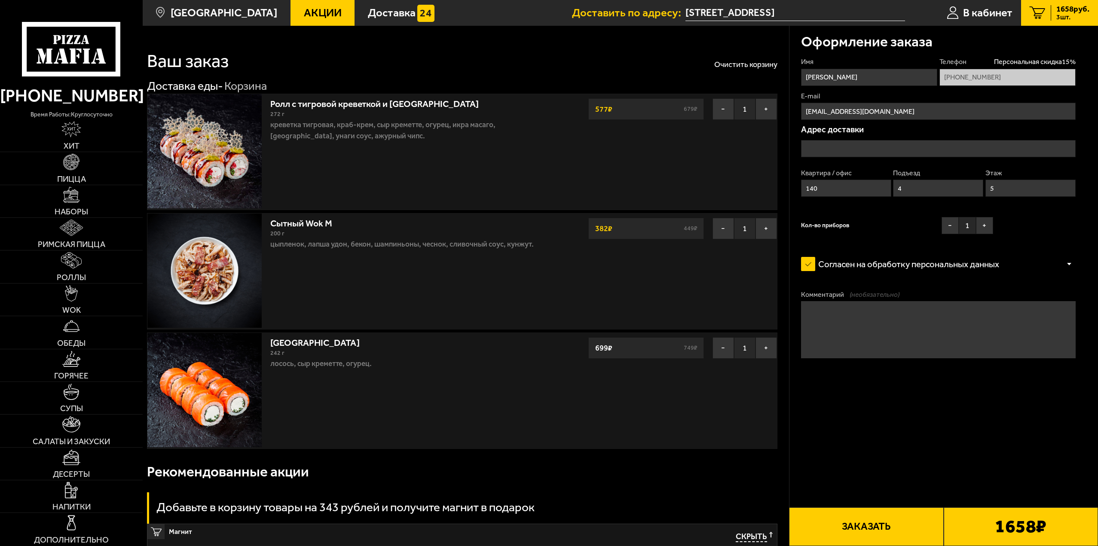
type input "[STREET_ADDRESS]"
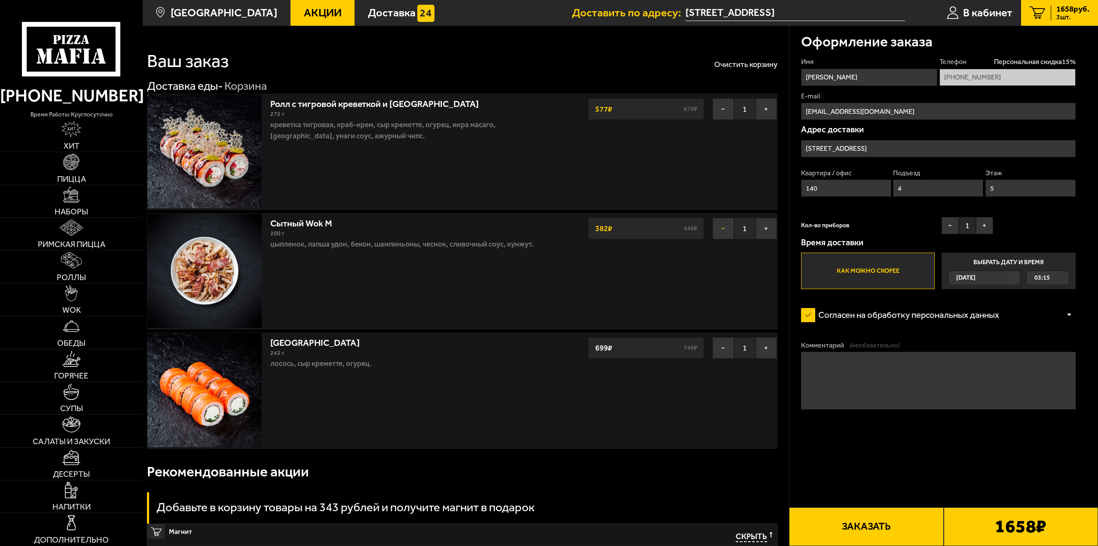
click at [723, 232] on button "−" at bounding box center [722, 228] width 21 height 21
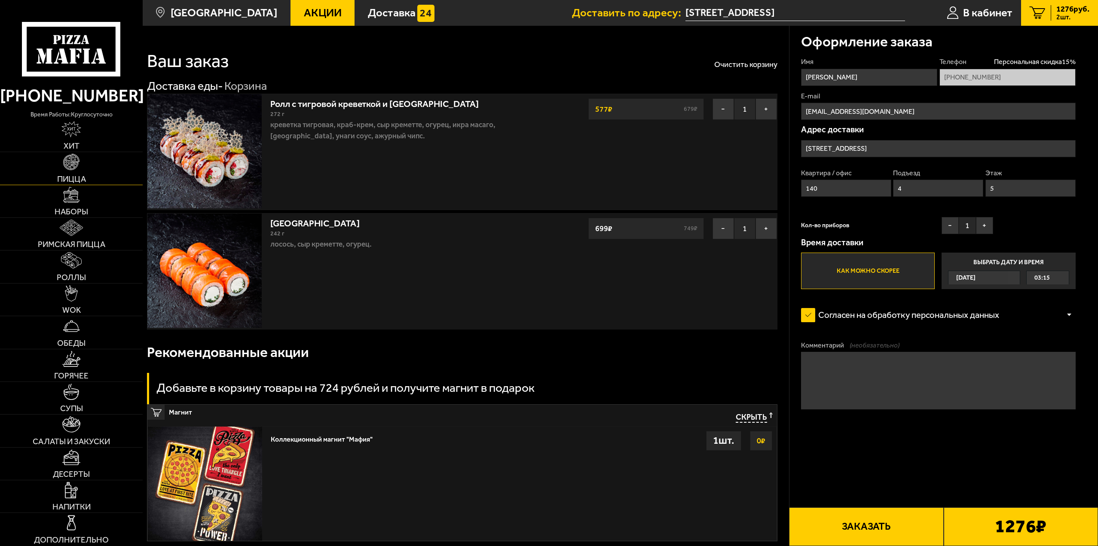
click at [76, 175] on span "Пицца" at bounding box center [71, 179] width 29 height 8
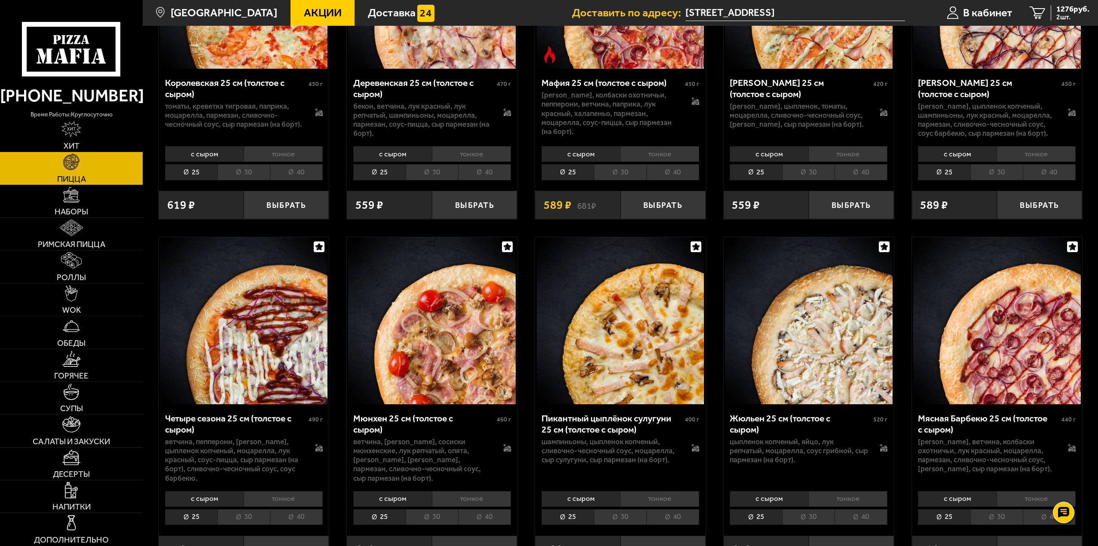
scroll to position [1375, 0]
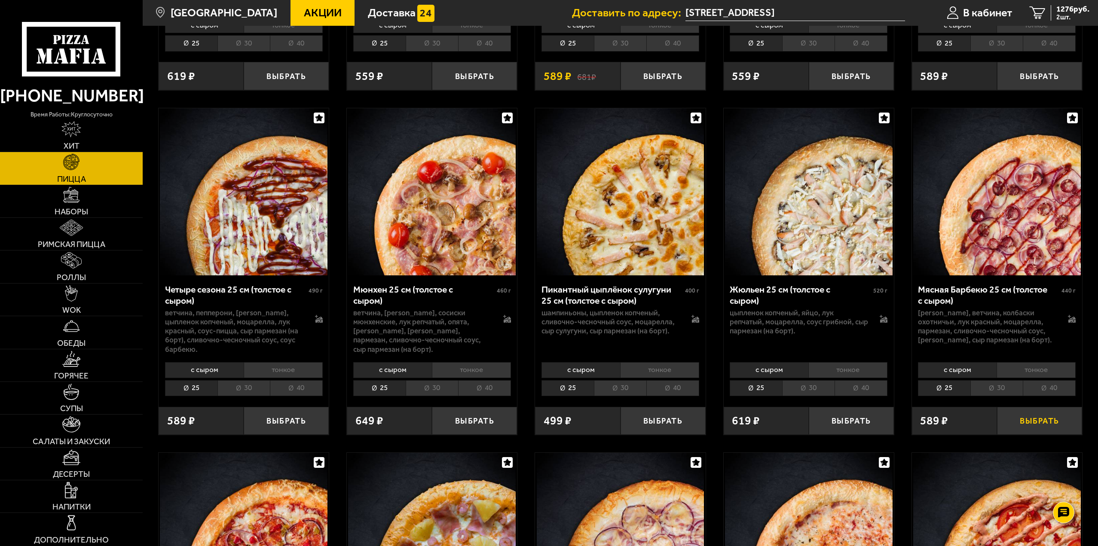
click at [1041, 421] on button "Выбрать" at bounding box center [1039, 421] width 85 height 28
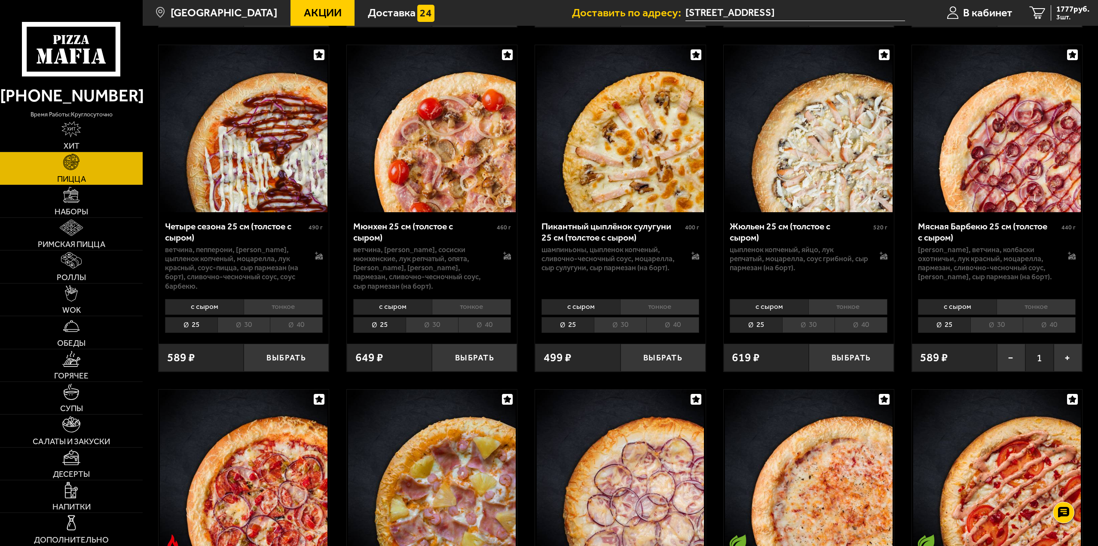
scroll to position [1461, 0]
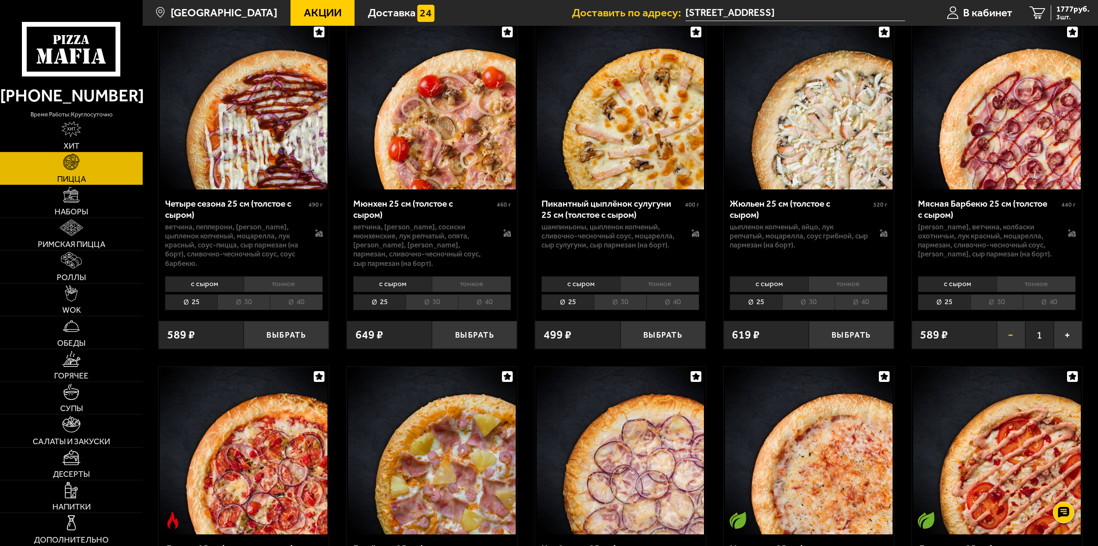
click at [1009, 334] on button "−" at bounding box center [1011, 335] width 28 height 28
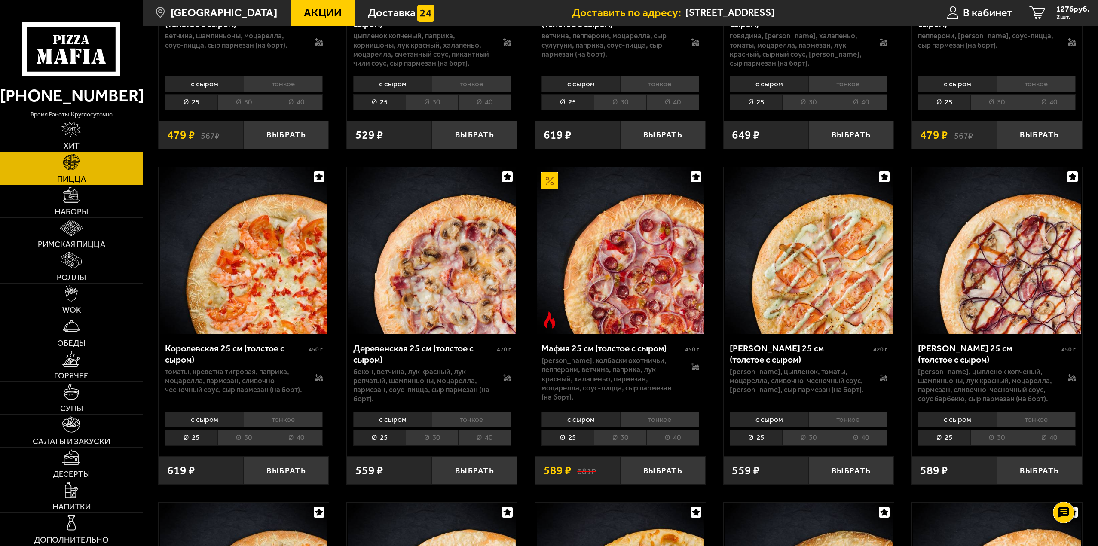
scroll to position [988, 0]
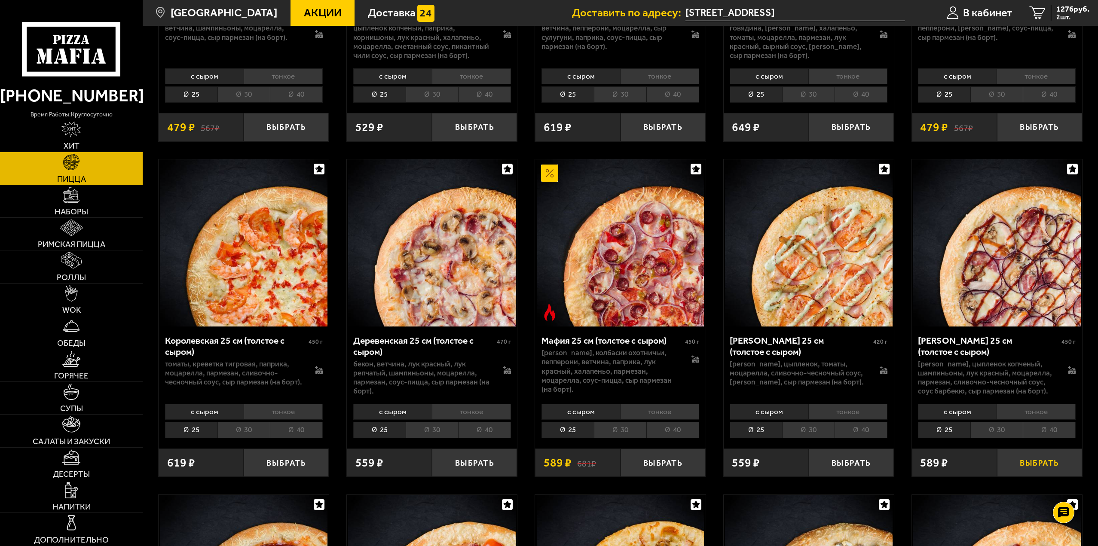
click at [1040, 464] on button "Выбрать" at bounding box center [1039, 463] width 85 height 28
click at [1061, 15] on span "3 шт." at bounding box center [1072, 17] width 33 height 7
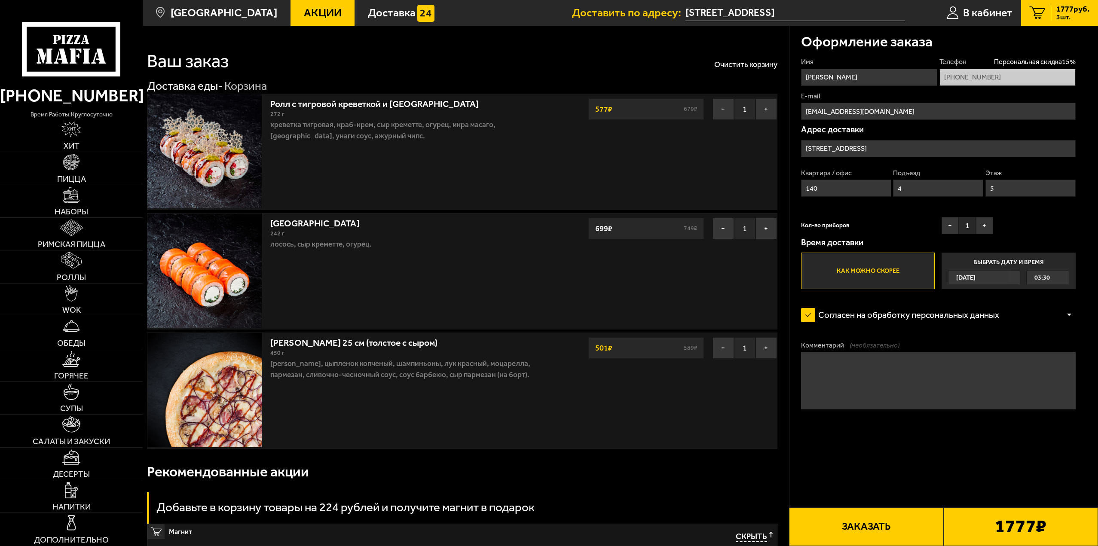
click at [919, 405] on textarea "Комментарий (необязательно)" at bounding box center [938, 380] width 275 height 57
type textarea "Домофон не работает, встречу Вас у шлагбаума."
click at [996, 536] on b "1777 ₽" at bounding box center [1021, 526] width 52 height 18
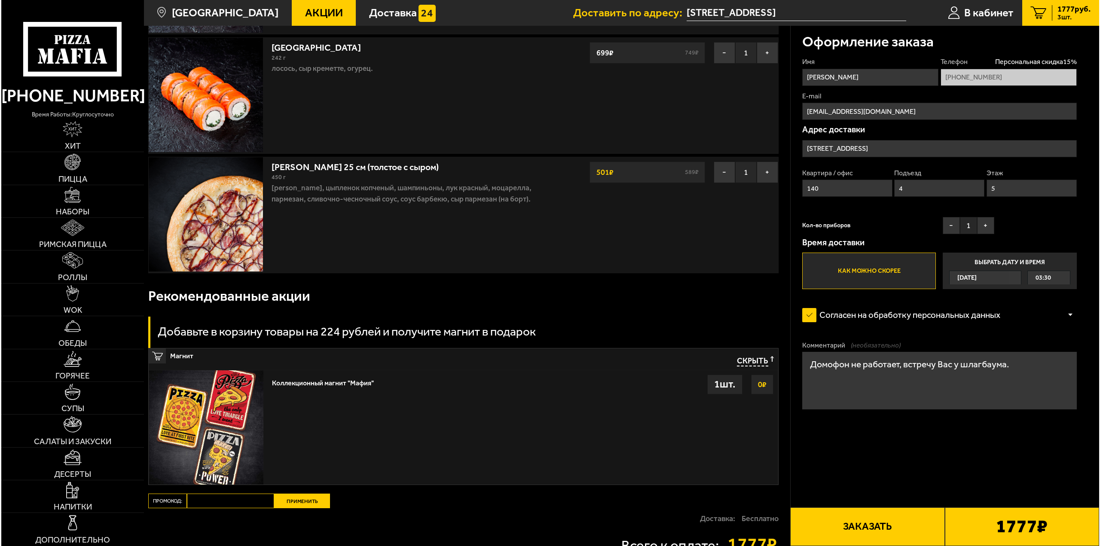
scroll to position [215, 0]
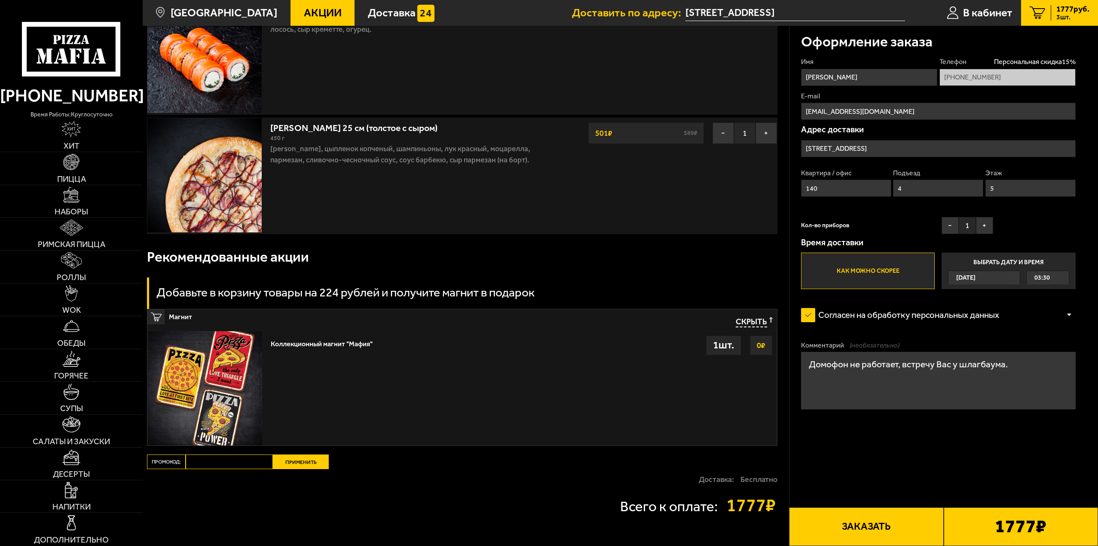
click at [860, 522] on button "Заказать" at bounding box center [866, 527] width 154 height 39
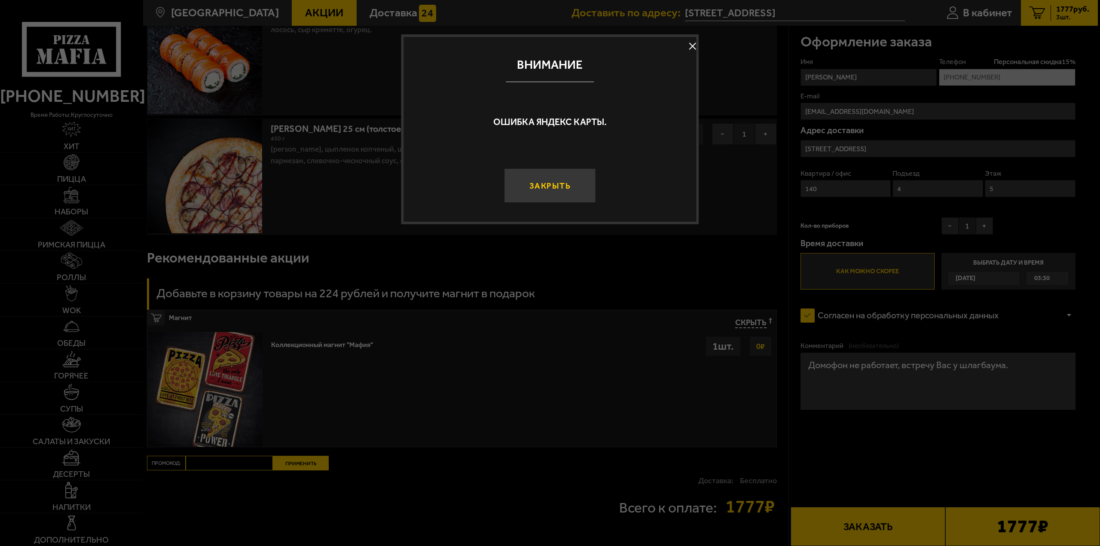
click at [554, 181] on button "Закрыть" at bounding box center [550, 185] width 92 height 34
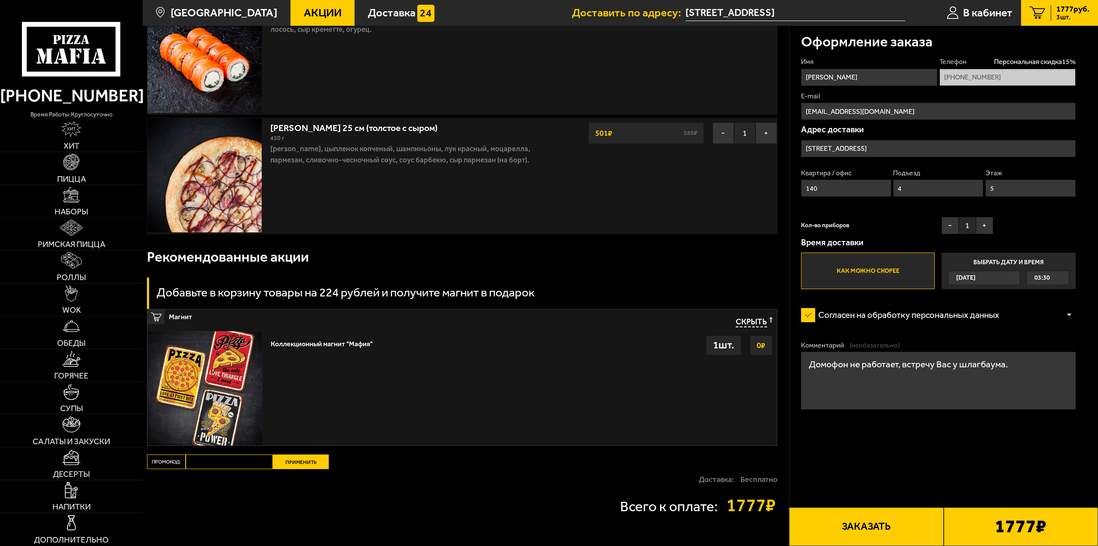
click at [854, 520] on button "Заказать" at bounding box center [866, 527] width 154 height 39
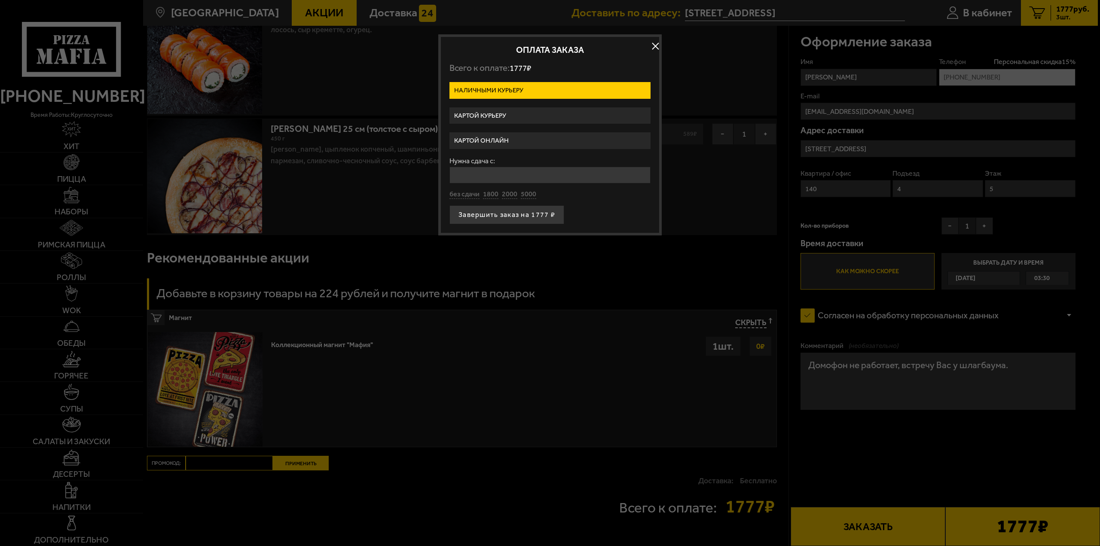
click at [521, 140] on label "Картой онлайн" at bounding box center [549, 140] width 201 height 17
click at [0, 0] on input "Картой онлайн" at bounding box center [0, 0] width 0 height 0
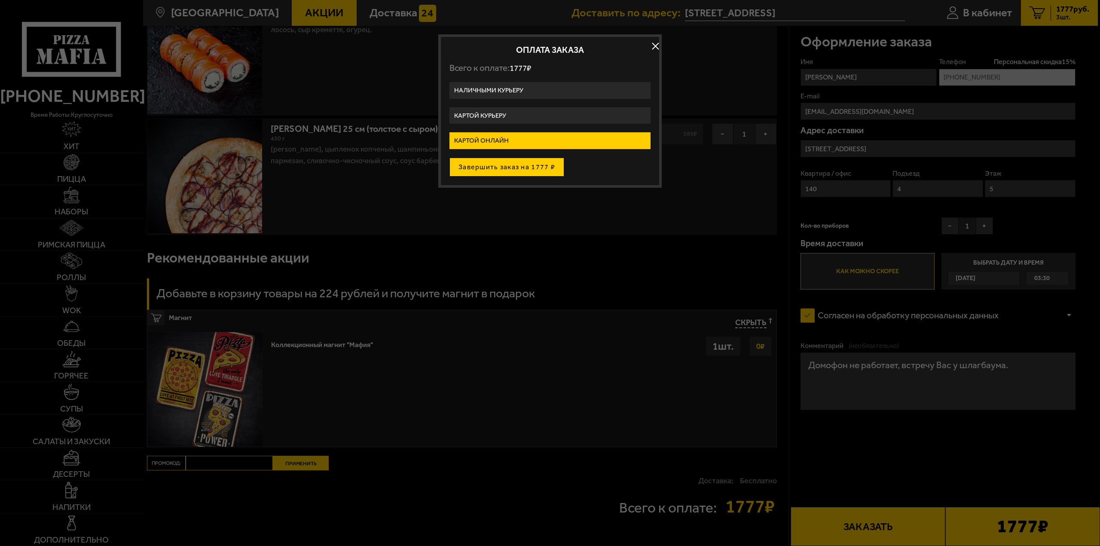
click at [532, 169] on button "Завершить заказ на 1777 ₽" at bounding box center [506, 167] width 115 height 19
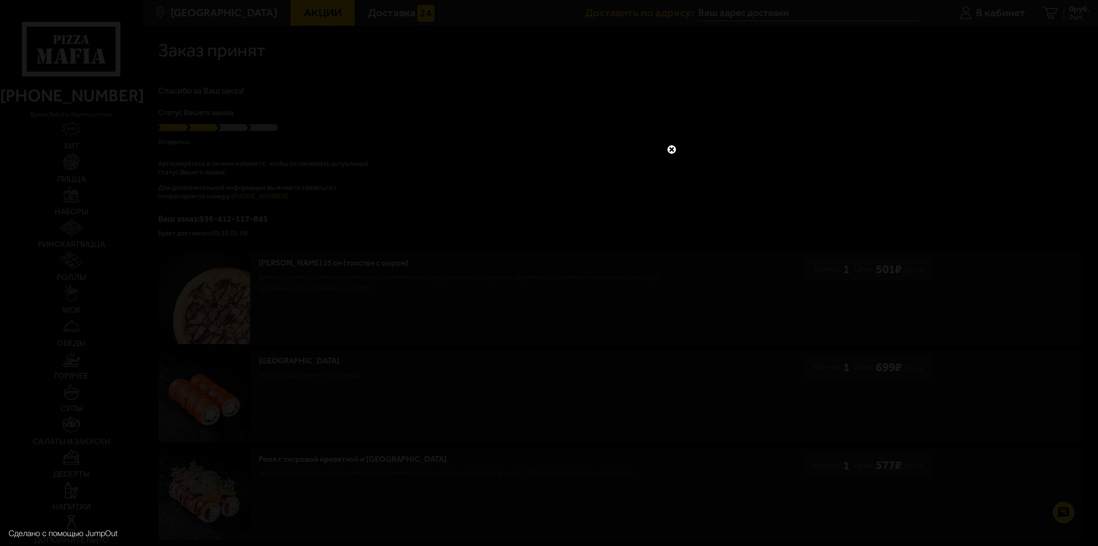
click at [675, 148] on link at bounding box center [671, 149] width 11 height 11
